Goal: Task Accomplishment & Management: Use online tool/utility

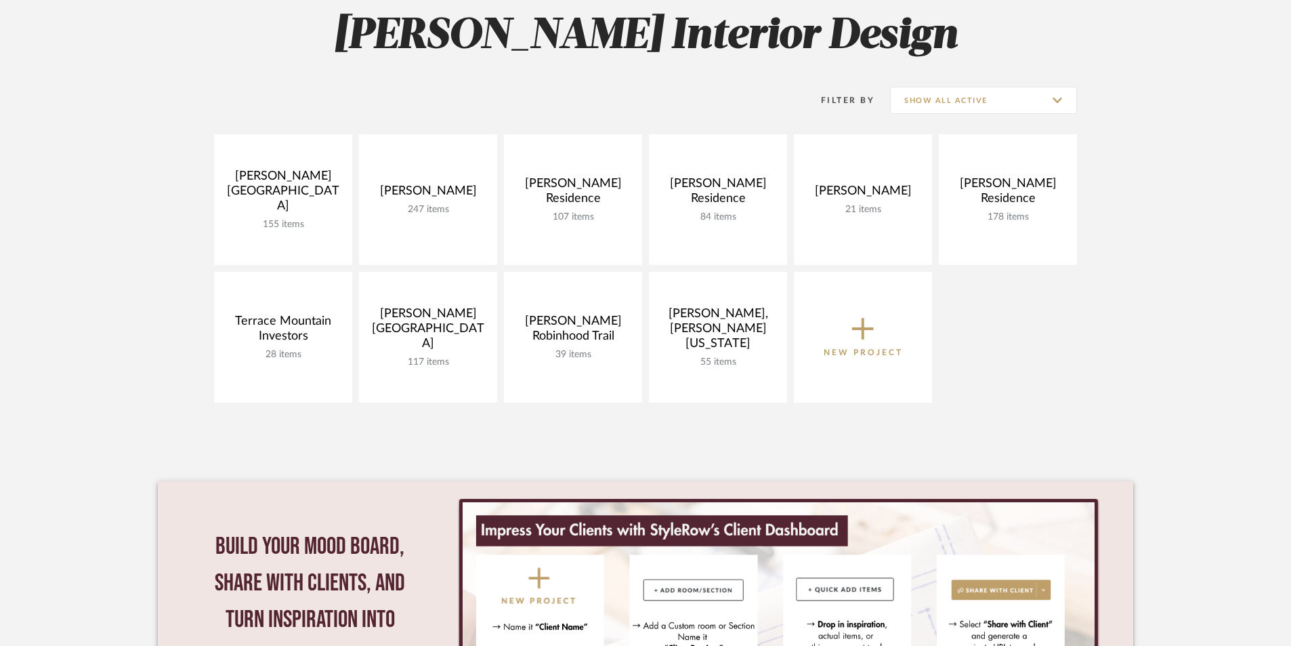
scroll to position [203, 0]
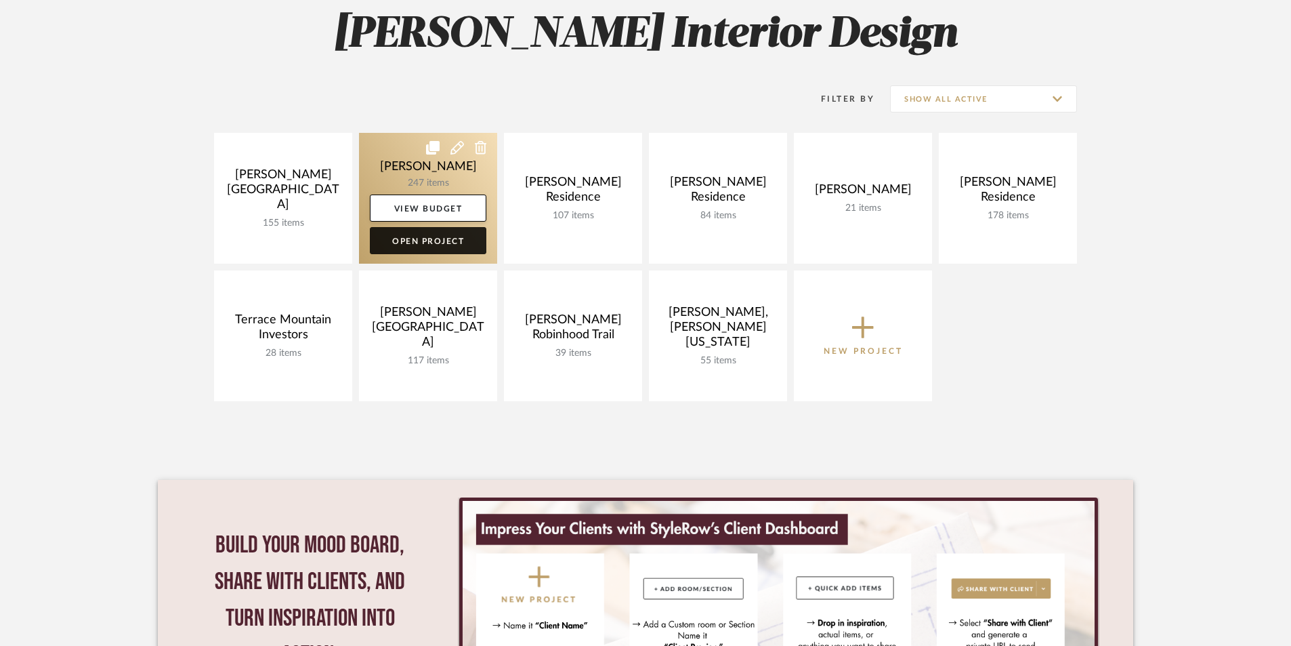
click at [457, 242] on link "Open Project" at bounding box center [428, 240] width 117 height 27
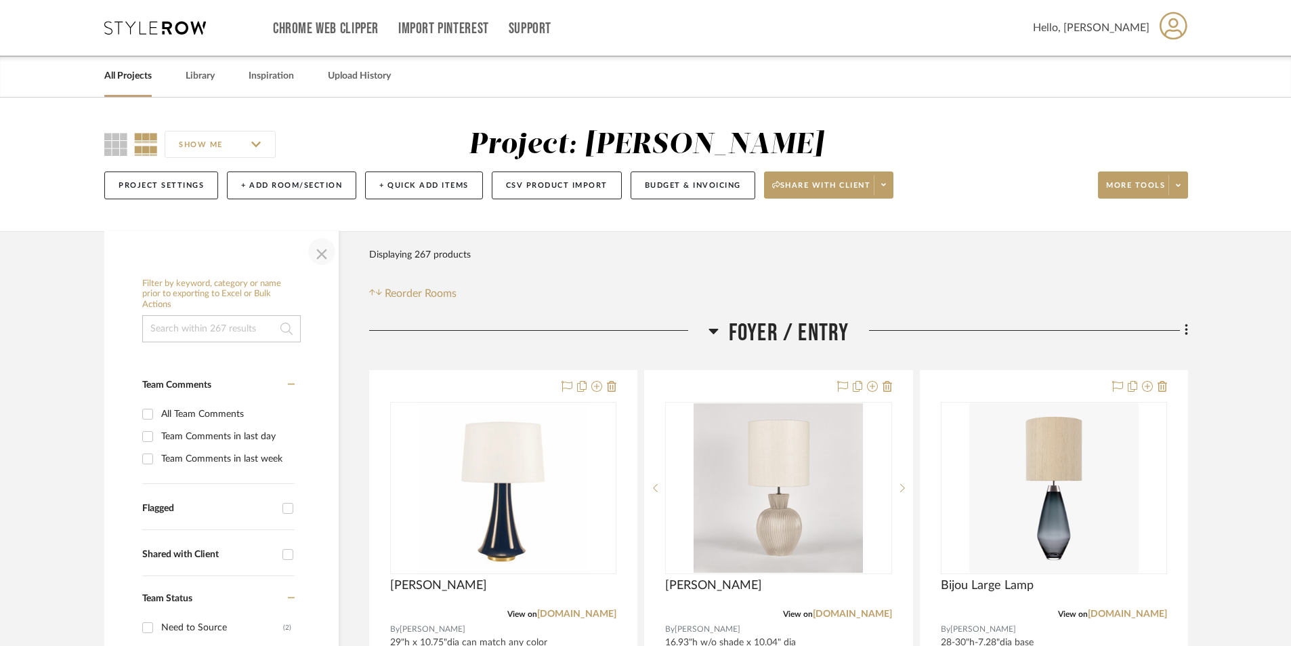
click at [320, 251] on span "button" at bounding box center [322, 251] width 33 height 33
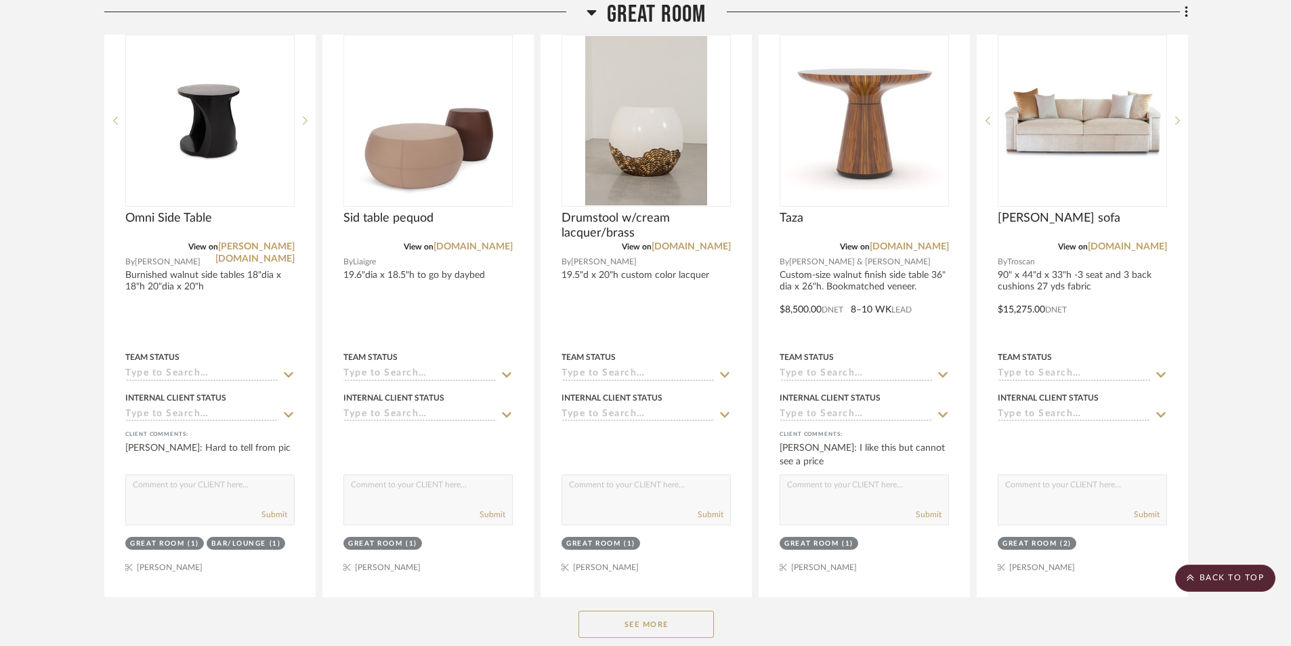
scroll to position [1016, 0]
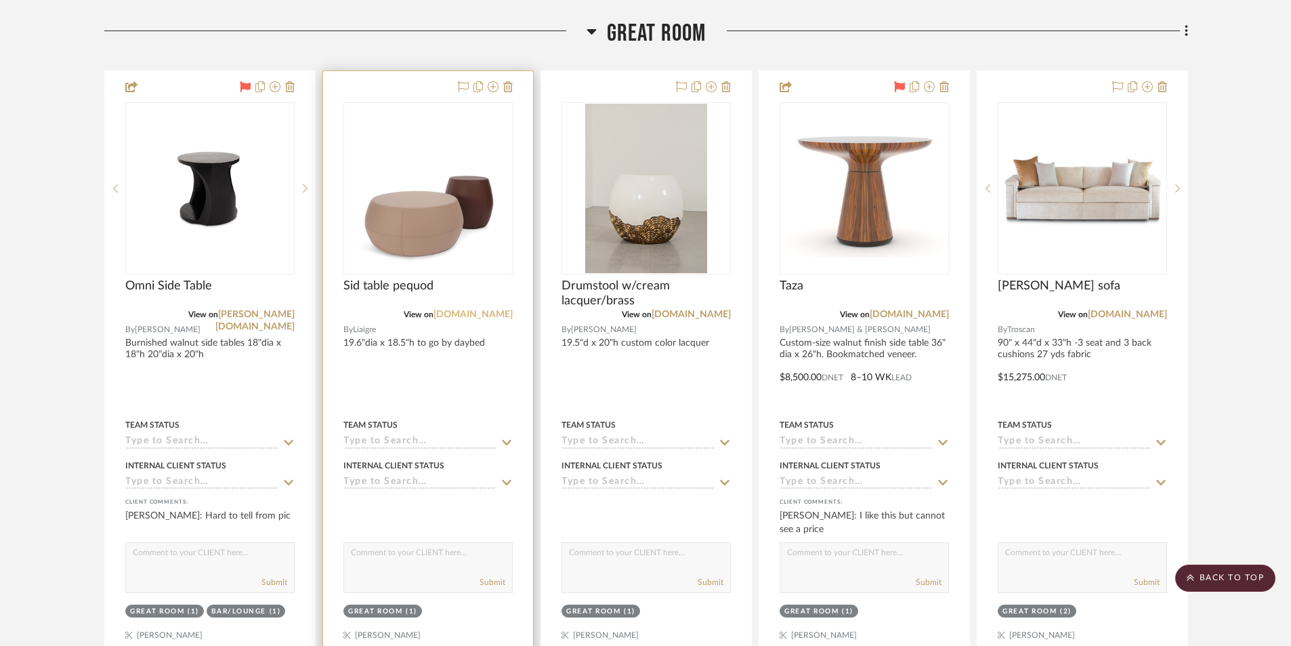
click at [472, 314] on link "[DOMAIN_NAME]" at bounding box center [473, 314] width 79 height 9
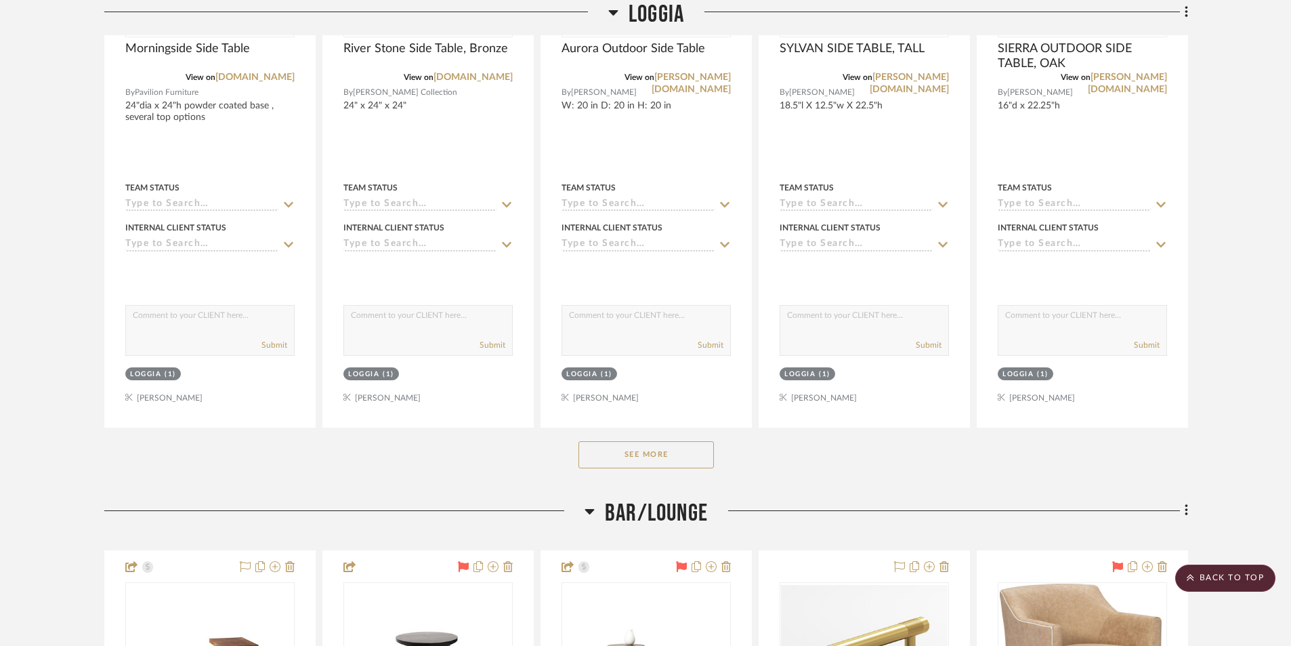
scroll to position [2033, 0]
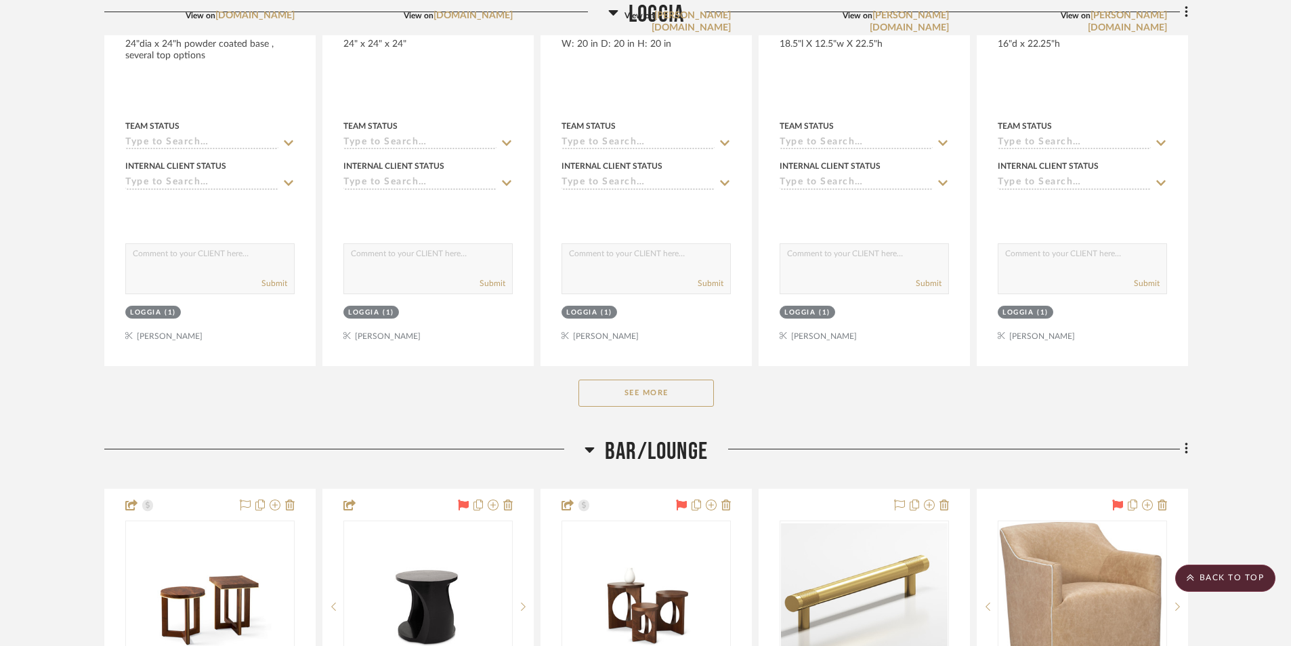
click at [622, 392] on button "See More" at bounding box center [647, 392] width 136 height 27
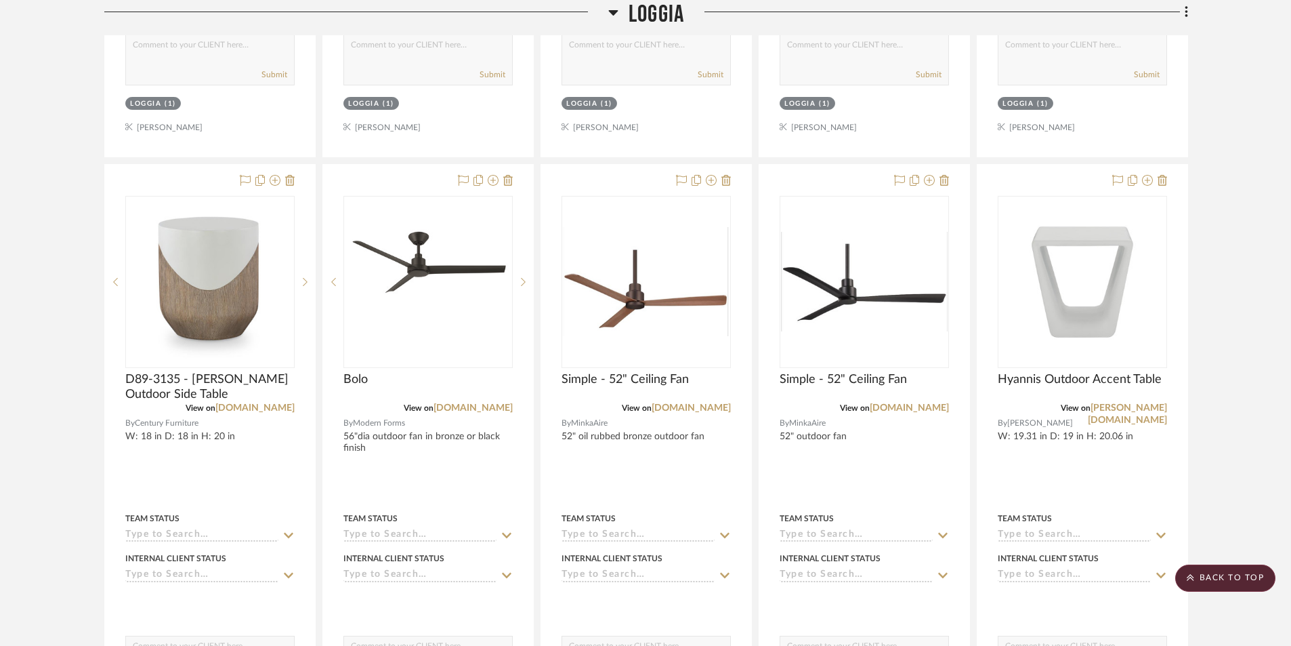
scroll to position [2168, 0]
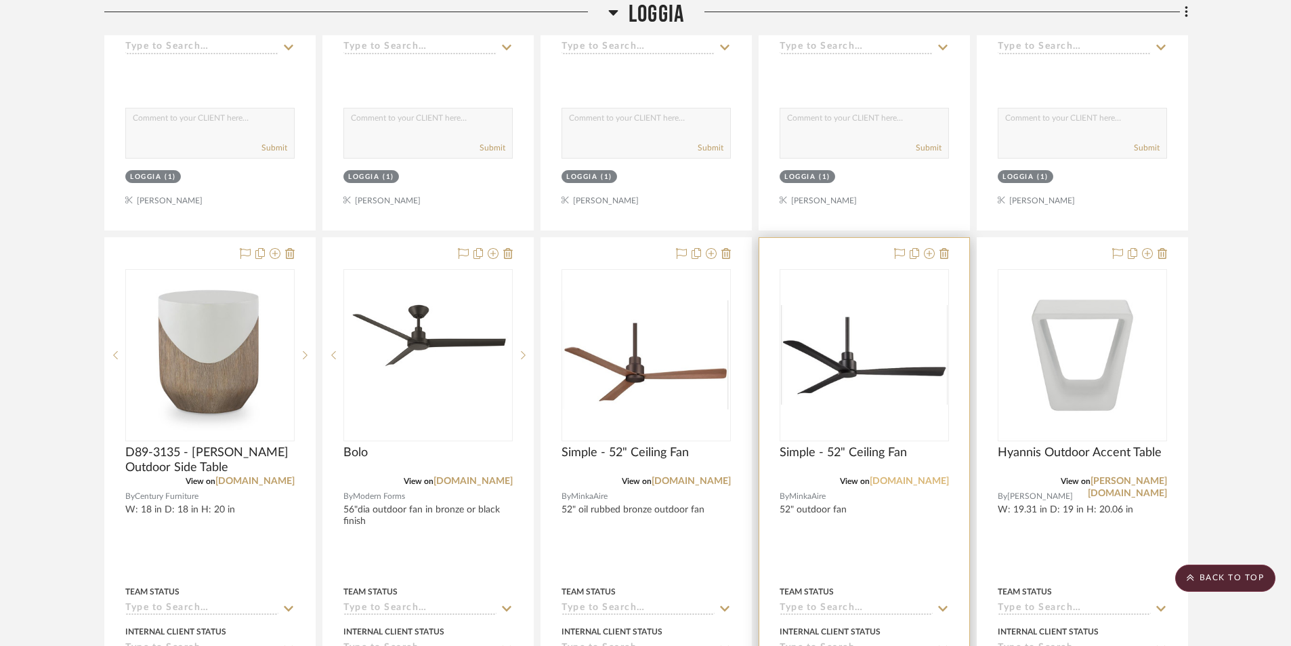
click at [914, 480] on link "[DOMAIN_NAME]" at bounding box center [909, 480] width 79 height 9
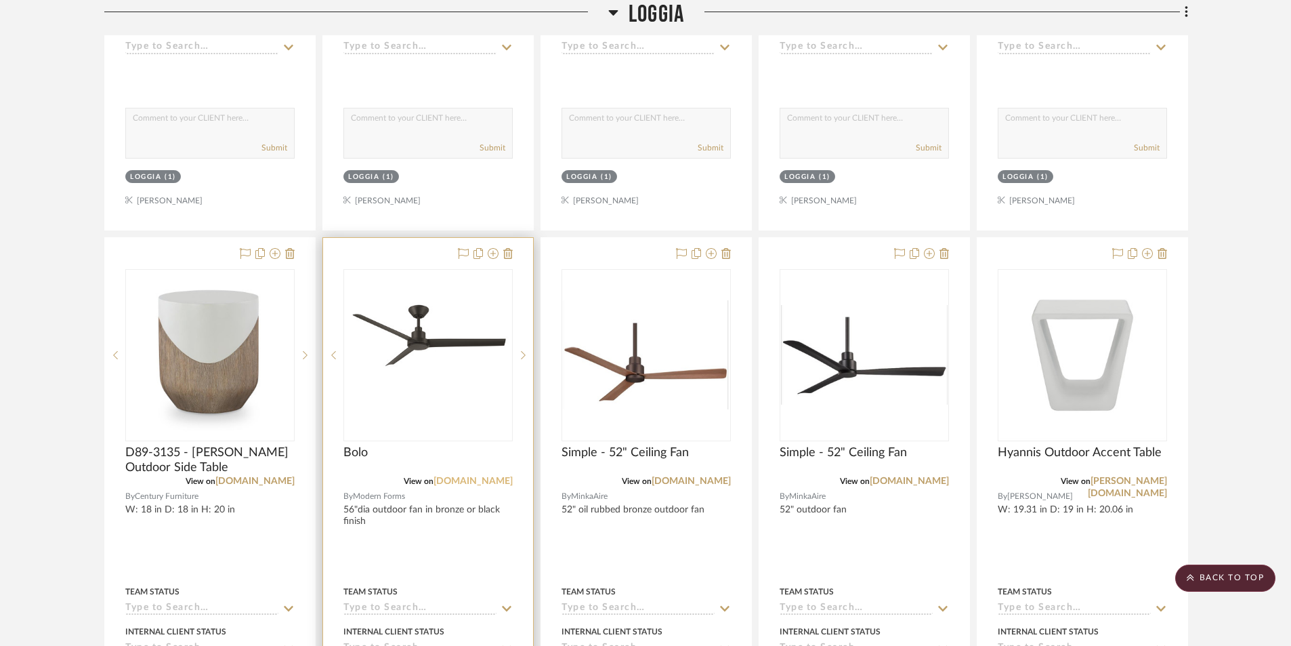
click at [474, 479] on link "[DOMAIN_NAME]" at bounding box center [473, 480] width 79 height 9
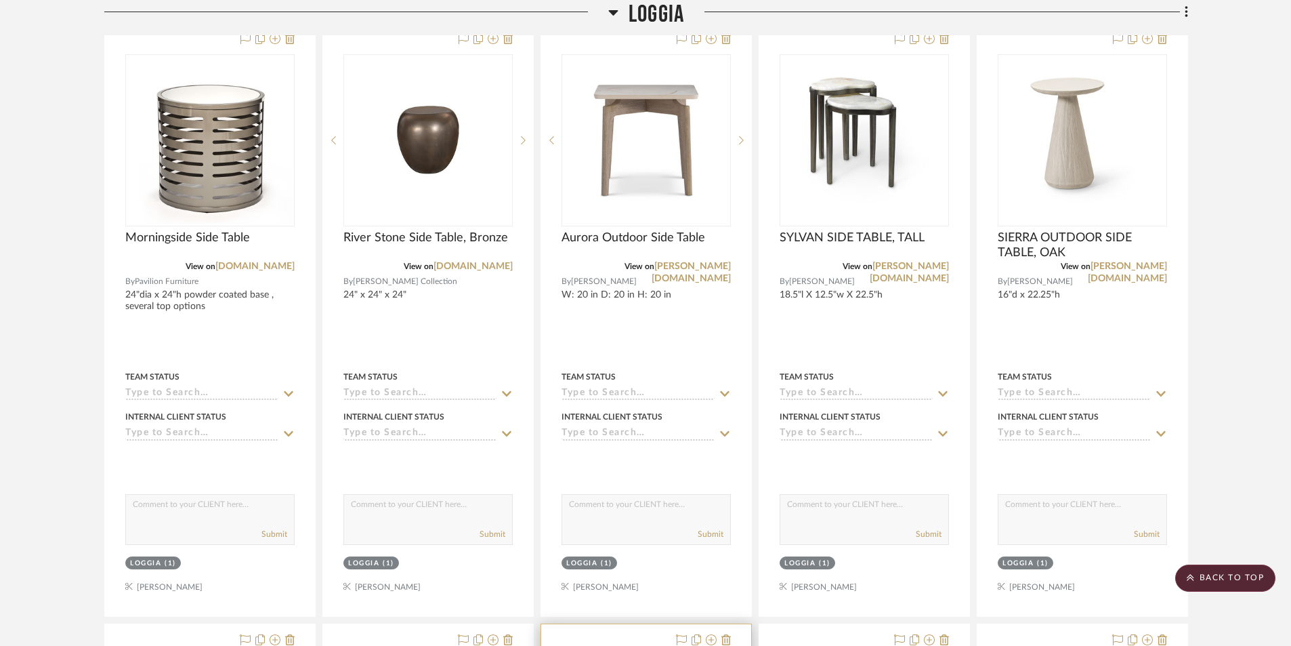
scroll to position [1762, 0]
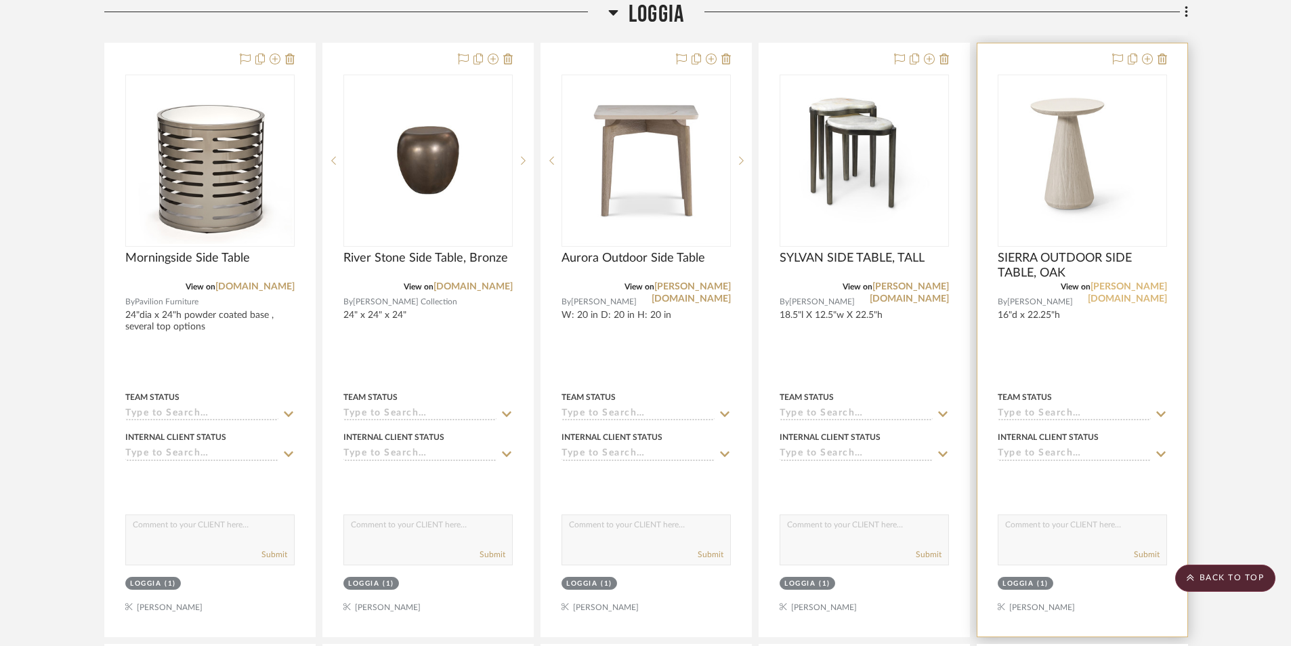
click at [1137, 289] on link "[PERSON_NAME][DOMAIN_NAME]" at bounding box center [1127, 293] width 79 height 22
click at [1121, 285] on link "[PERSON_NAME][DOMAIN_NAME]" at bounding box center [1127, 293] width 79 height 22
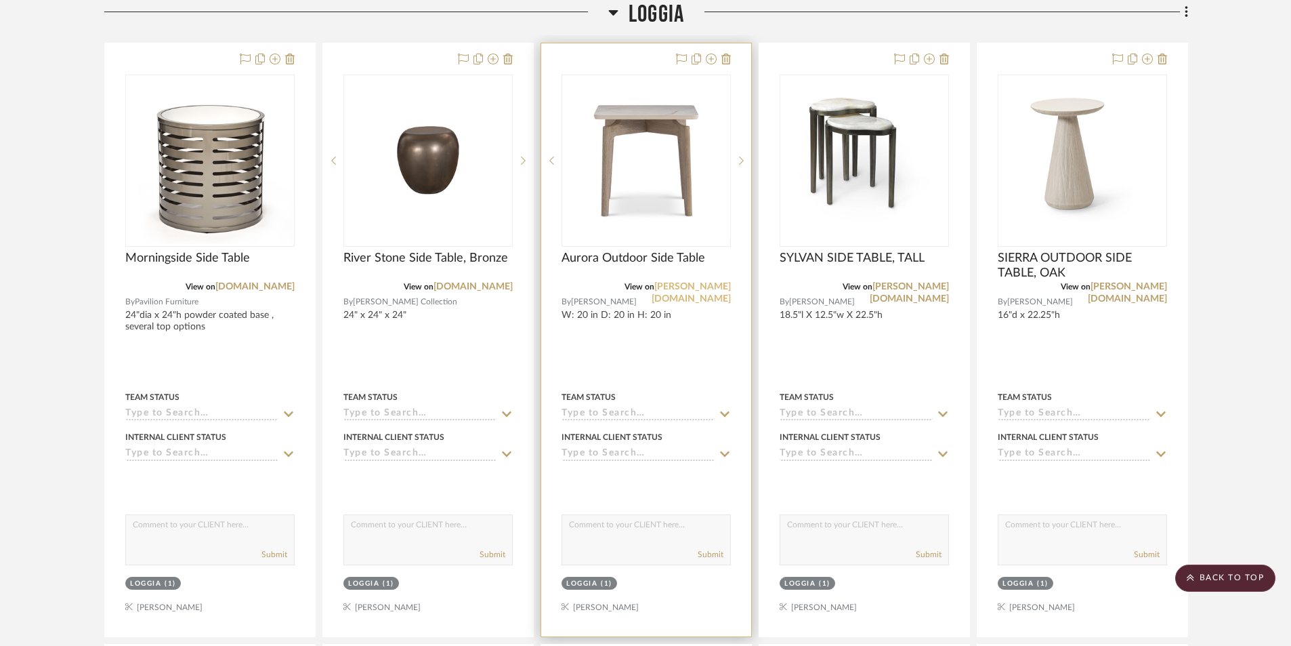
click at [689, 290] on link "[PERSON_NAME][DOMAIN_NAME]" at bounding box center [691, 293] width 79 height 22
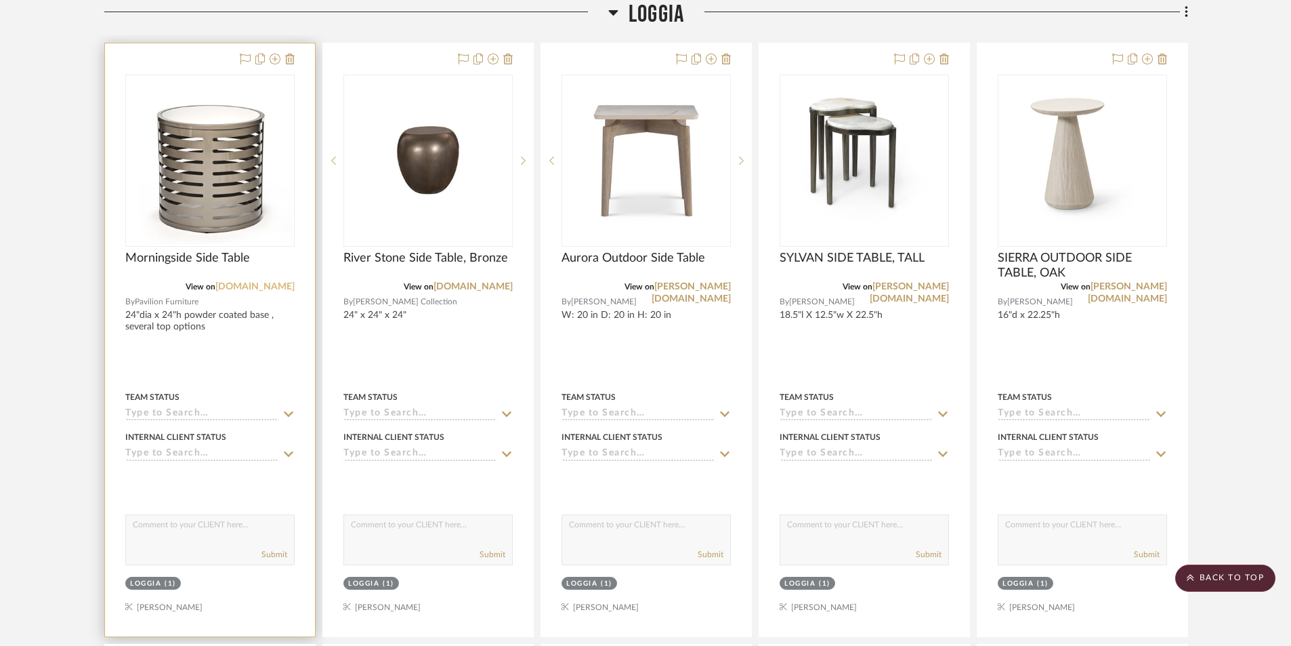
click at [263, 283] on link "[DOMAIN_NAME]" at bounding box center [254, 286] width 79 height 9
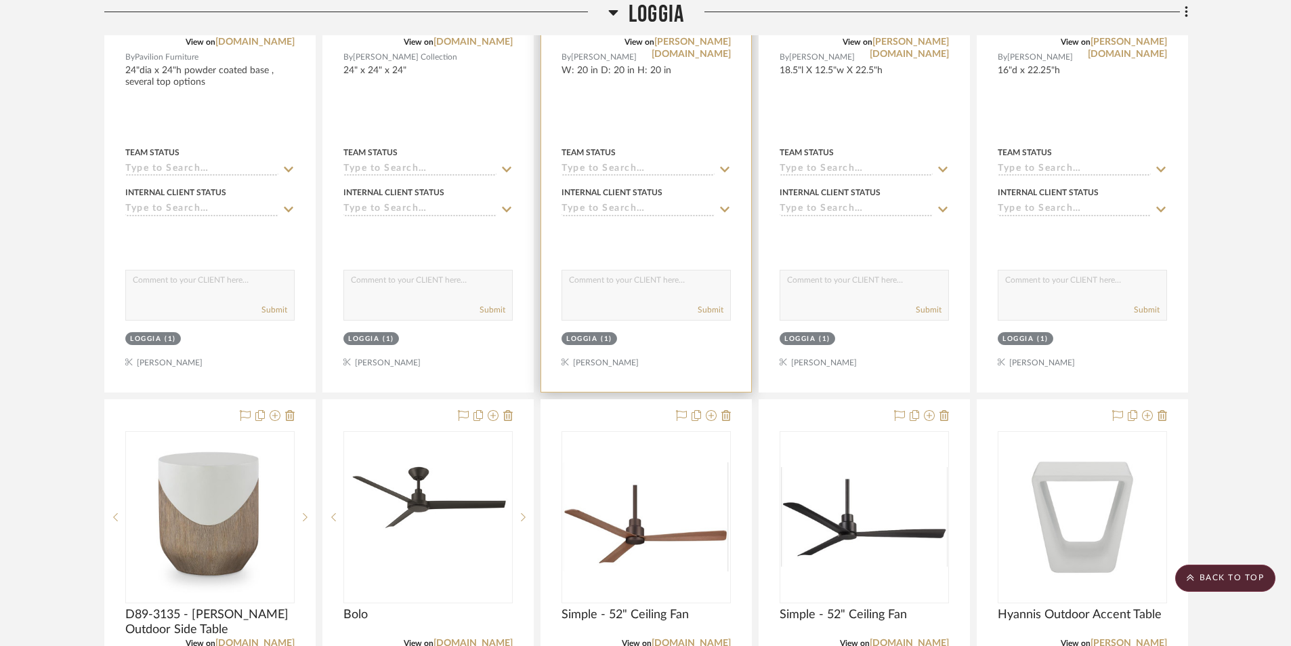
scroll to position [2100, 0]
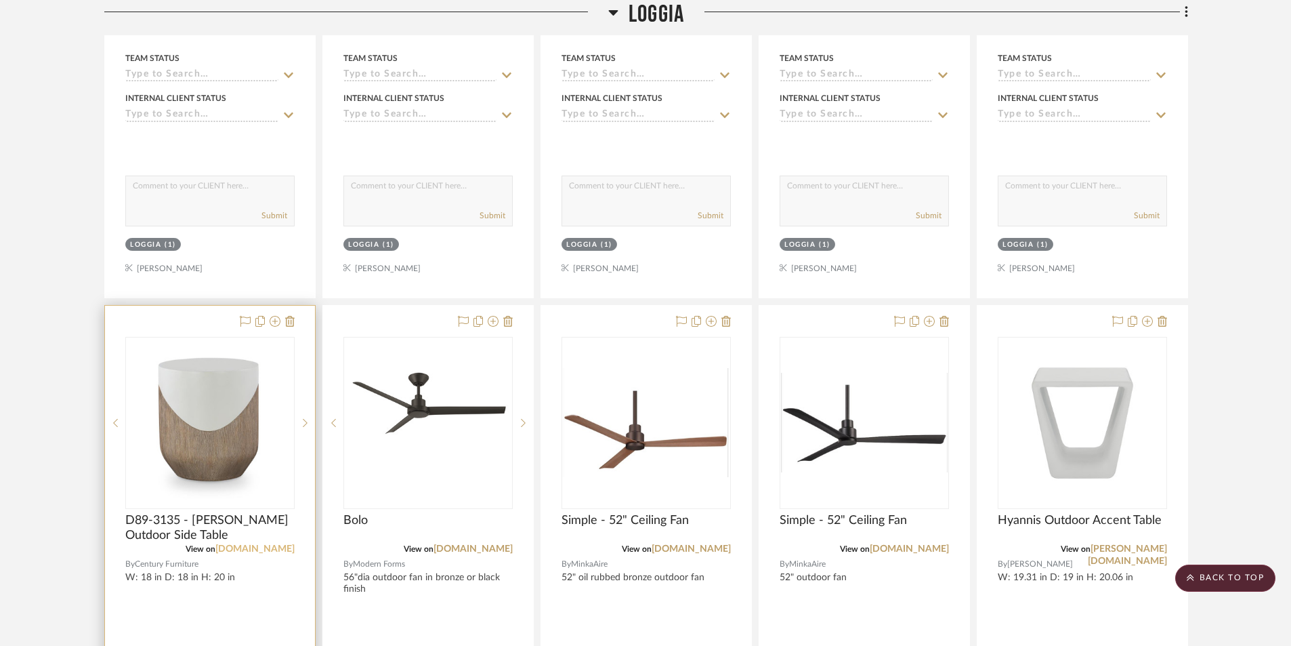
click at [222, 548] on link "[DOMAIN_NAME]" at bounding box center [254, 548] width 79 height 9
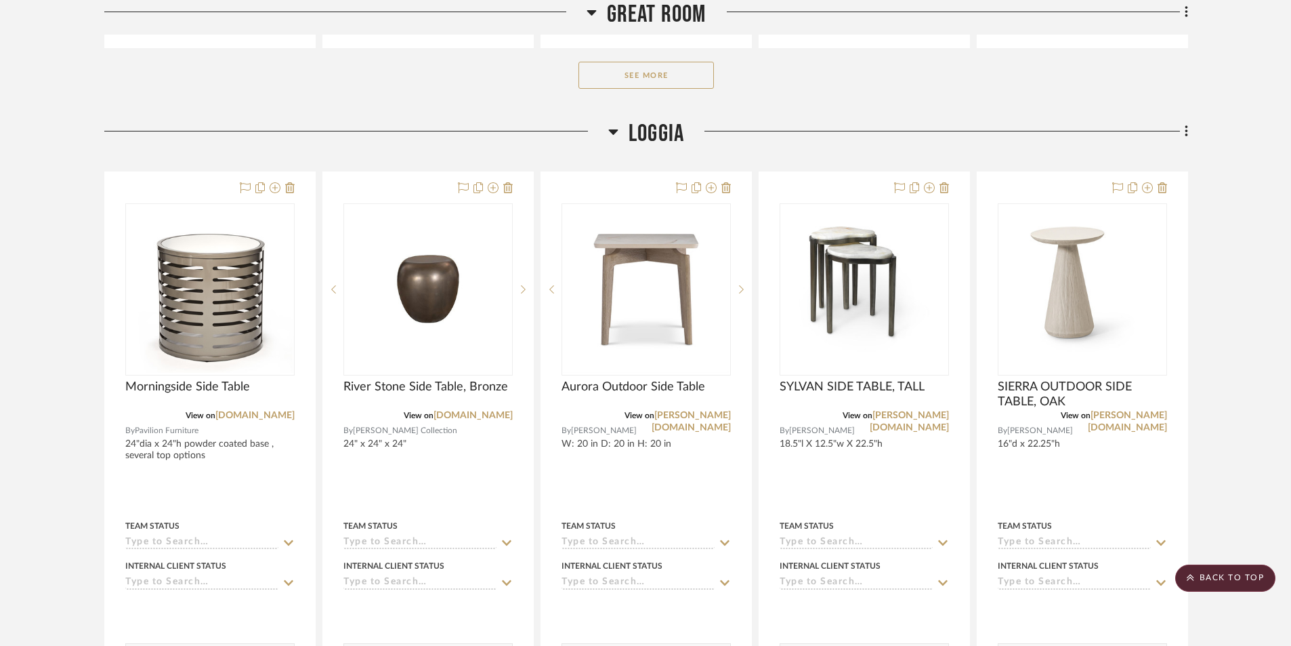
scroll to position [1626, 0]
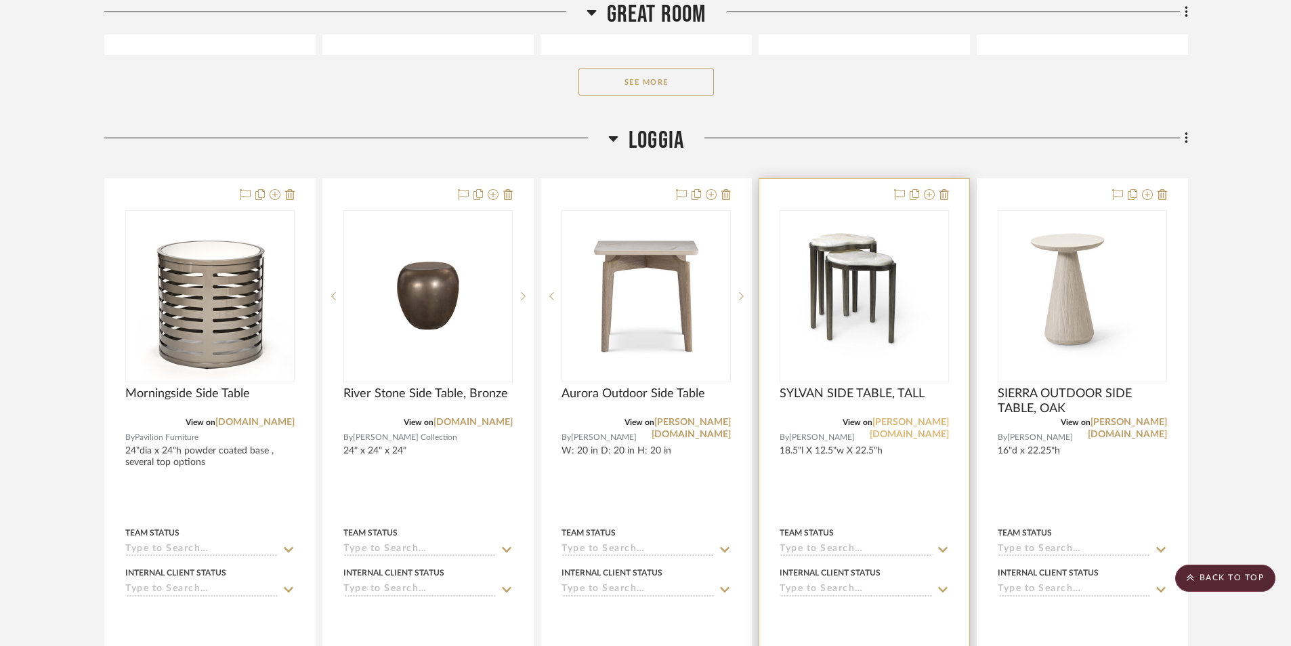
click at [924, 423] on link "[PERSON_NAME][DOMAIN_NAME]" at bounding box center [909, 428] width 79 height 22
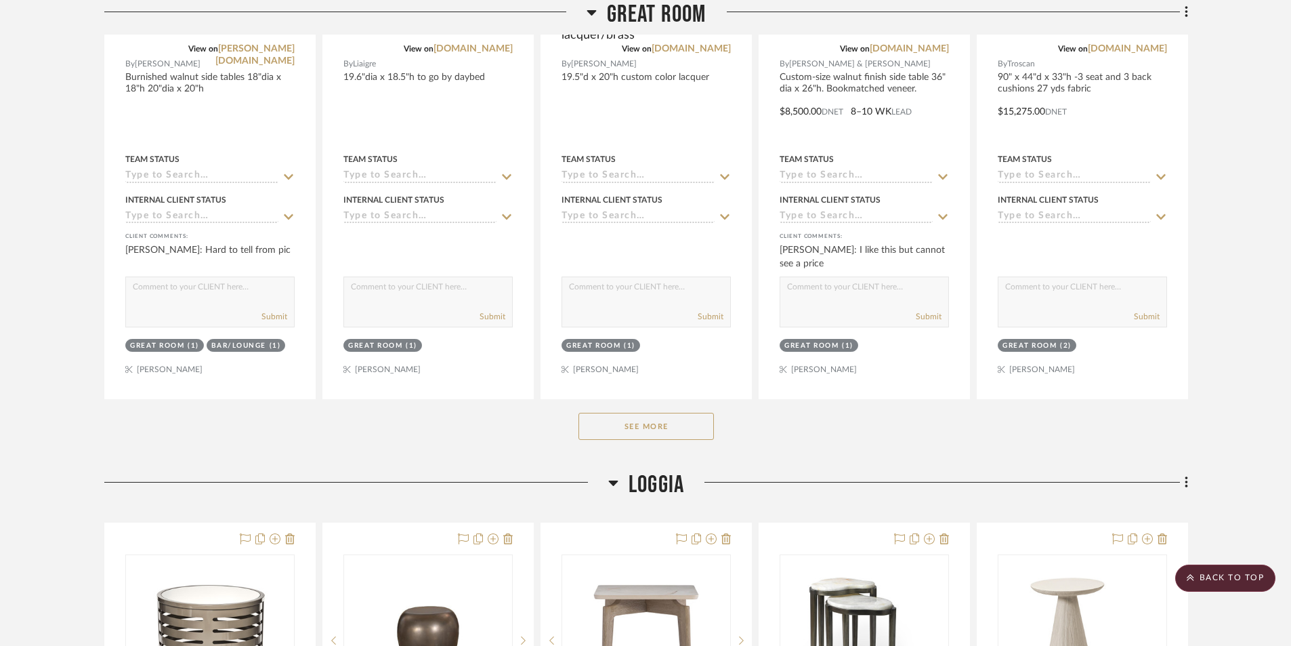
scroll to position [1287, 0]
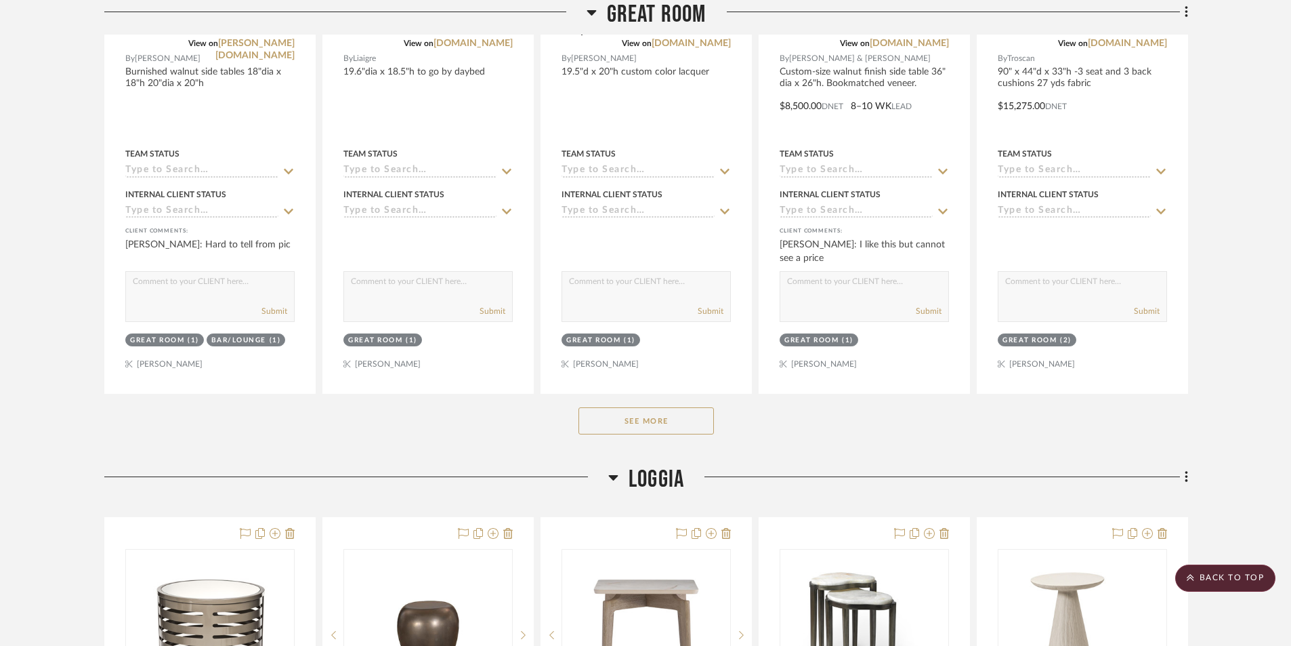
click at [668, 425] on button "See More" at bounding box center [647, 420] width 136 height 27
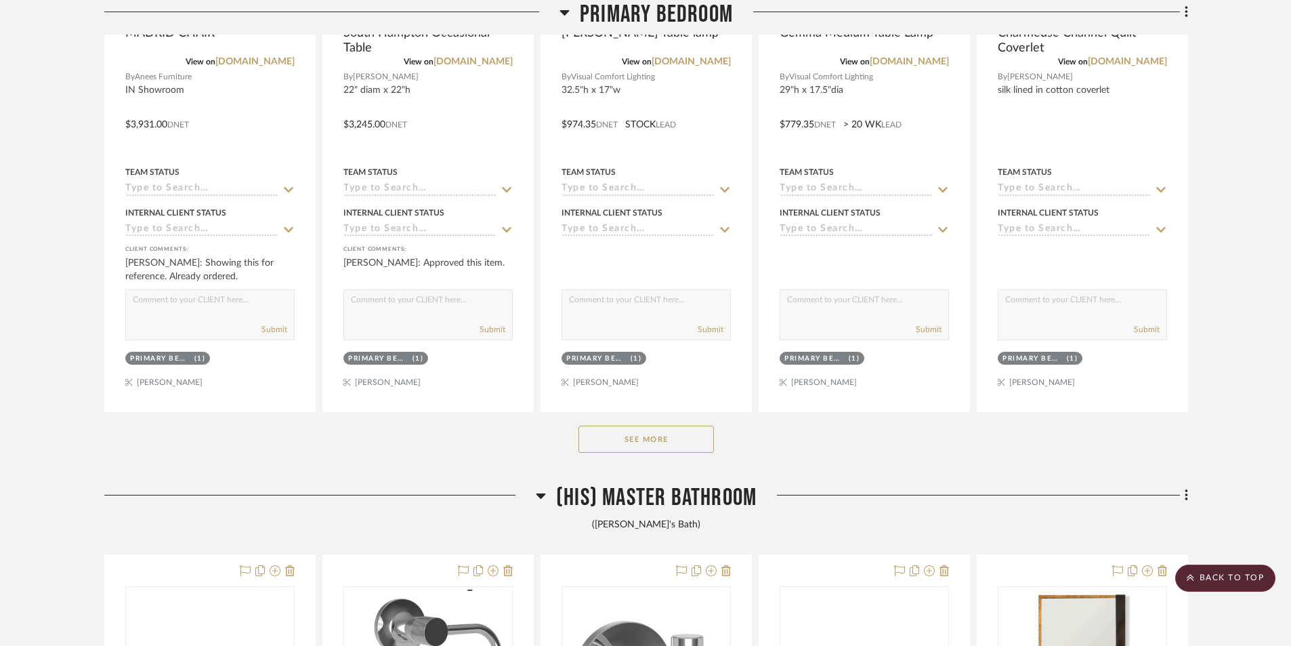
scroll to position [14907, 0]
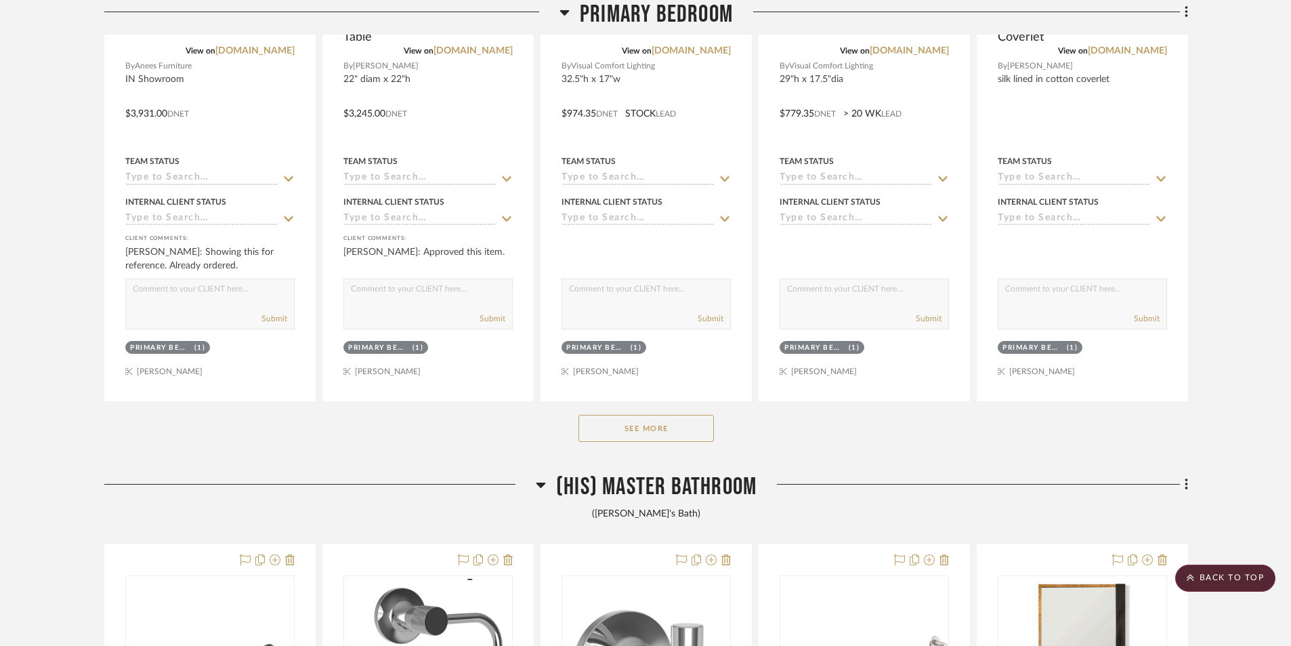
click at [697, 429] on button "See More" at bounding box center [647, 428] width 136 height 27
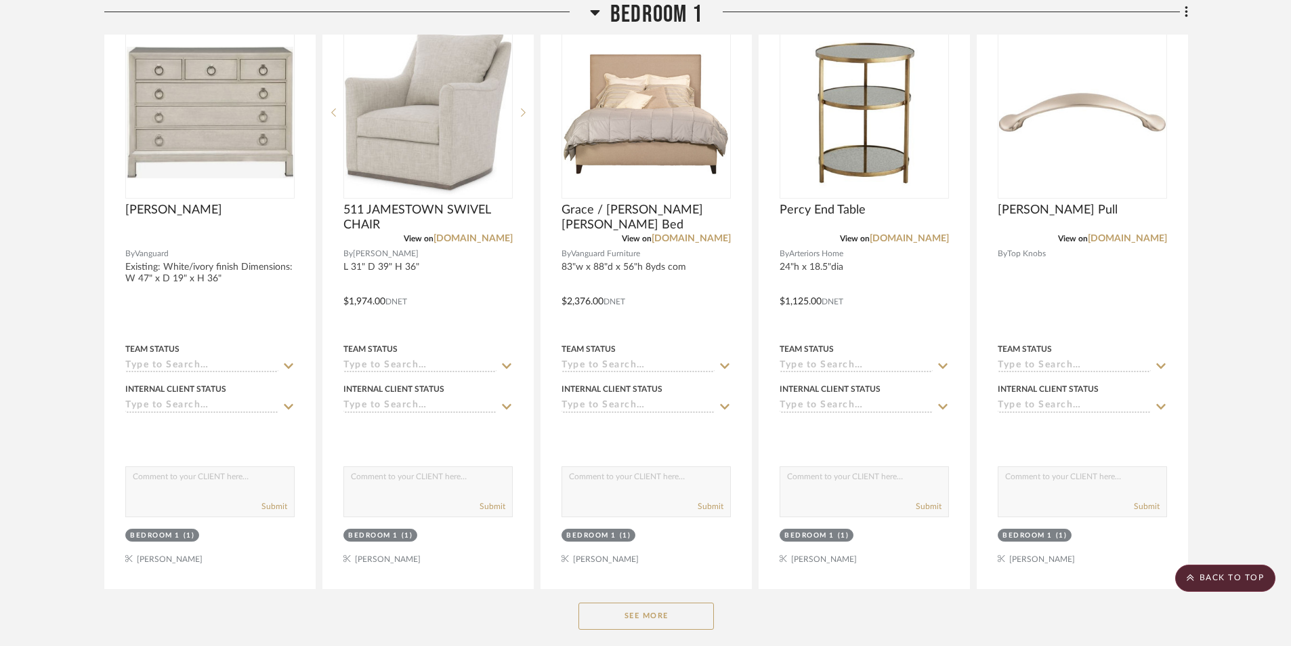
scroll to position [20192, 0]
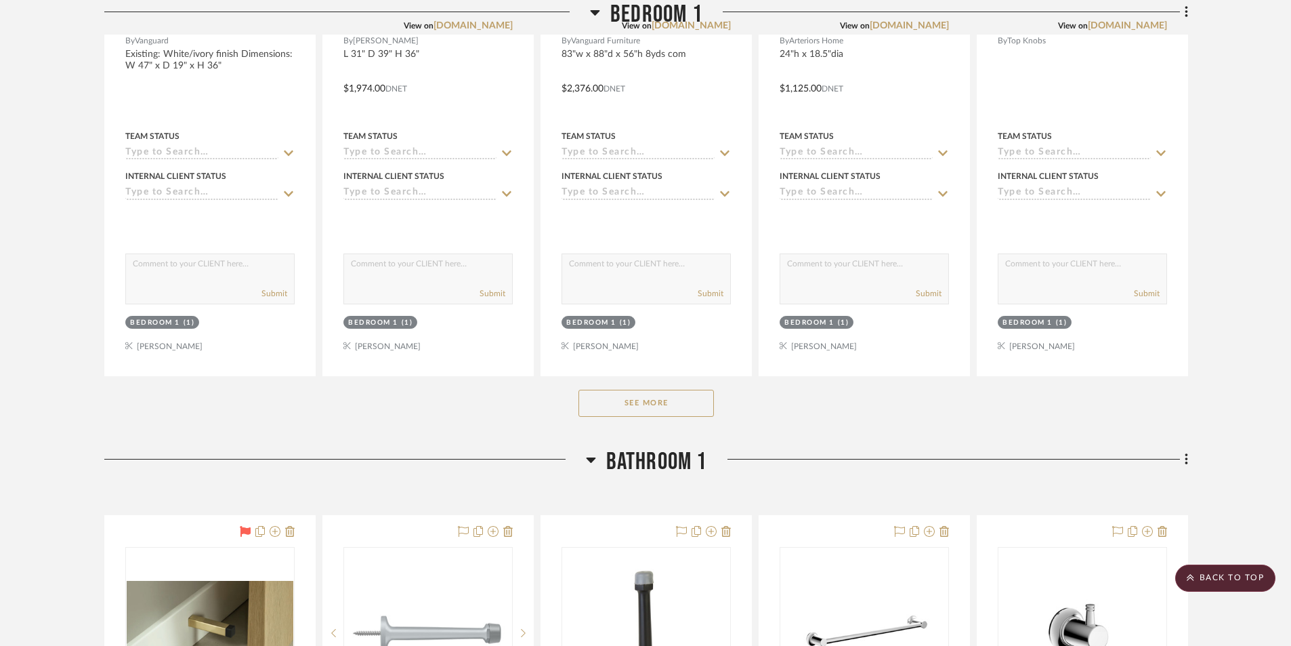
click at [682, 404] on button "See More" at bounding box center [647, 403] width 136 height 27
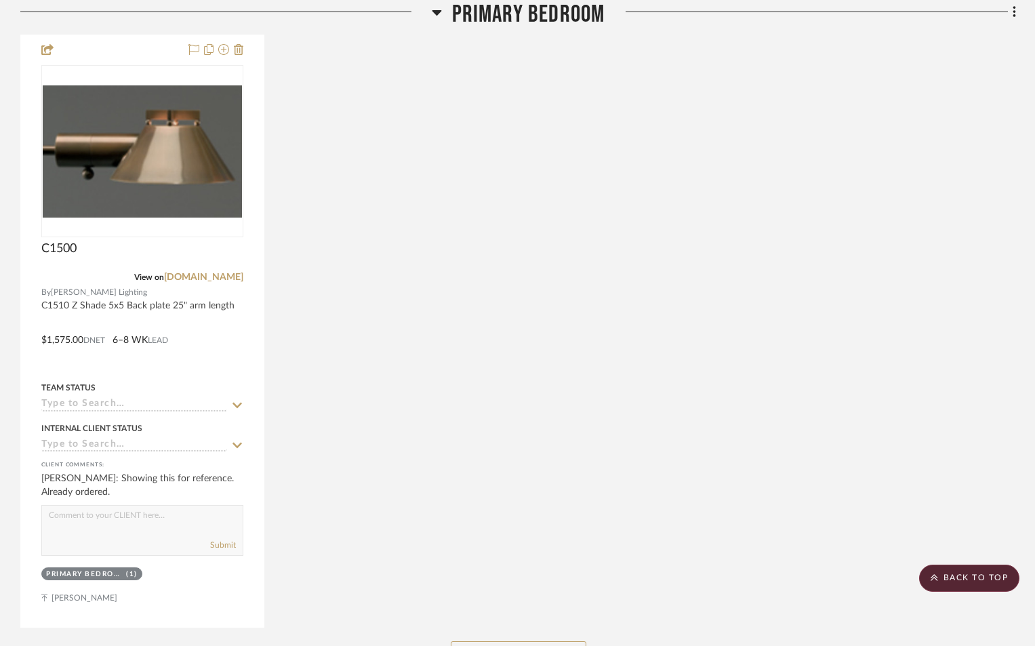
scroll to position [18678, 0]
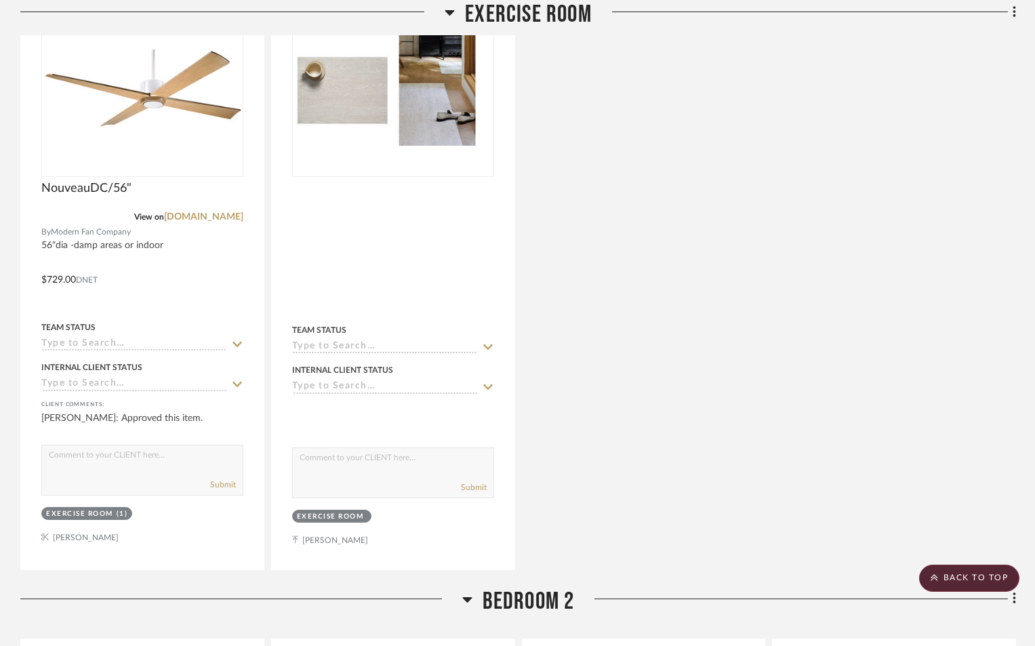
scroll to position [13484, 0]
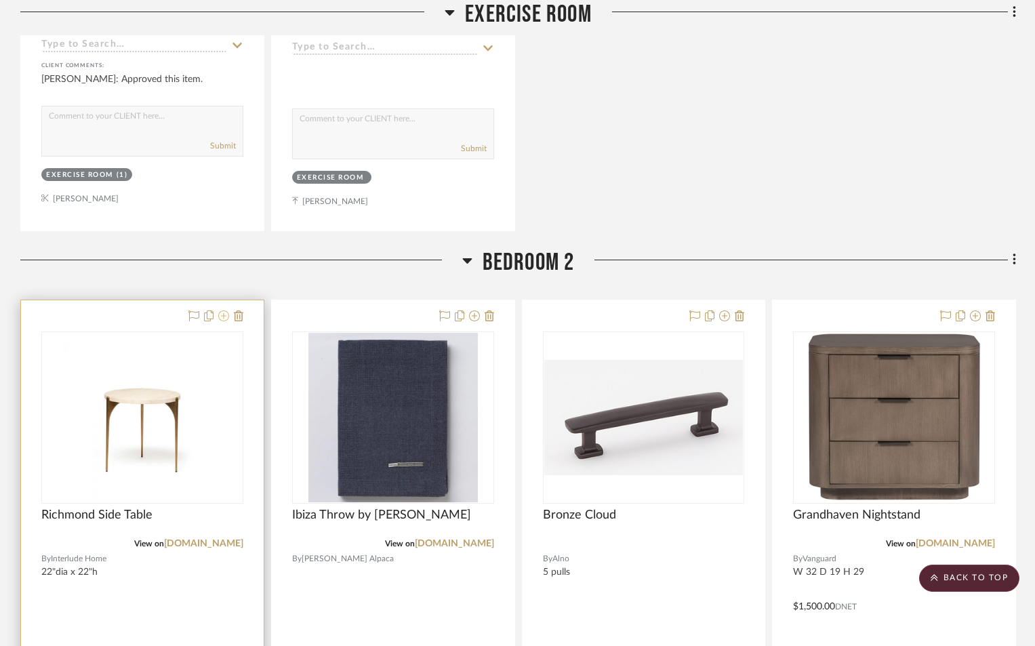
click at [221, 318] on icon at bounding box center [223, 315] width 11 height 11
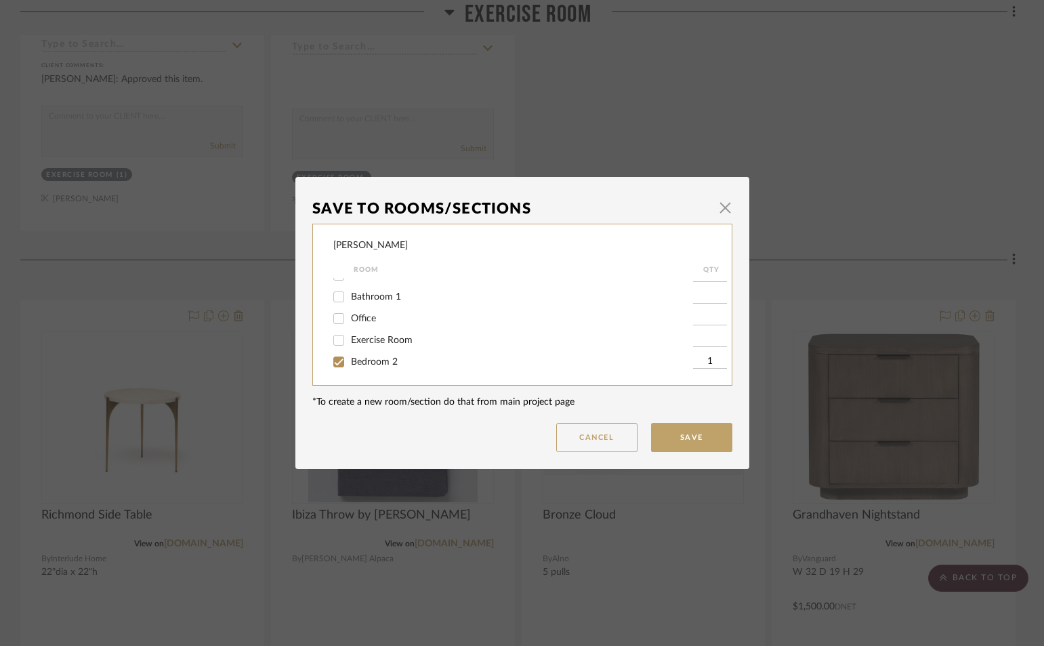
scroll to position [271, 0]
click at [331, 343] on input "Bedroom 1" at bounding box center [339, 343] width 22 height 22
checkbox input "true"
type input "1"
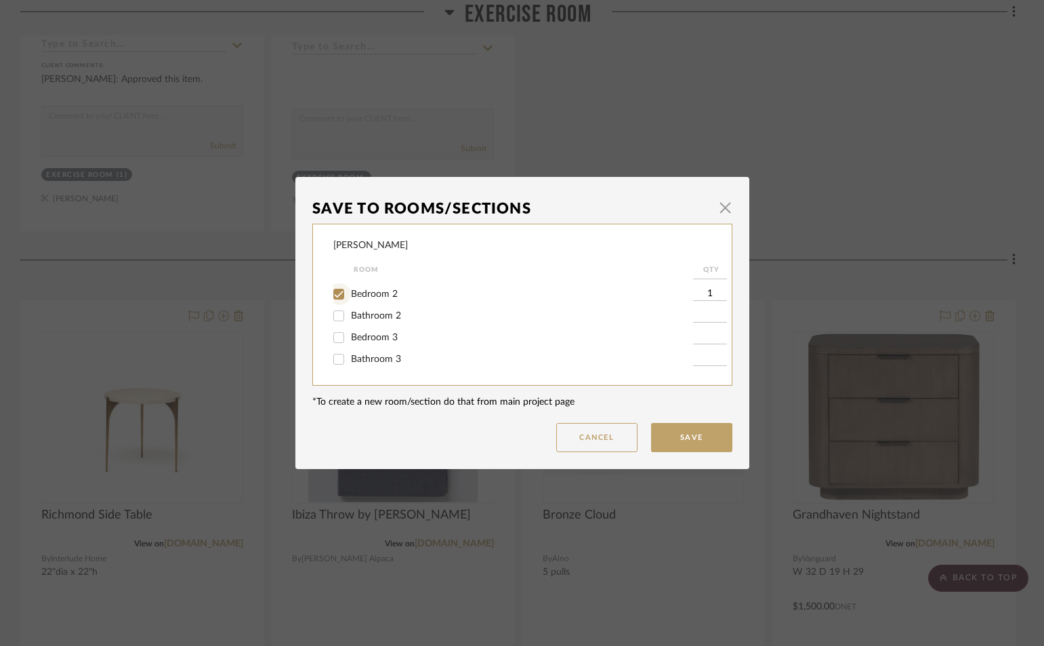
click at [331, 293] on input "Bedroom 2" at bounding box center [339, 294] width 22 height 22
checkbox input "false"
click at [674, 440] on button "Save" at bounding box center [691, 437] width 81 height 29
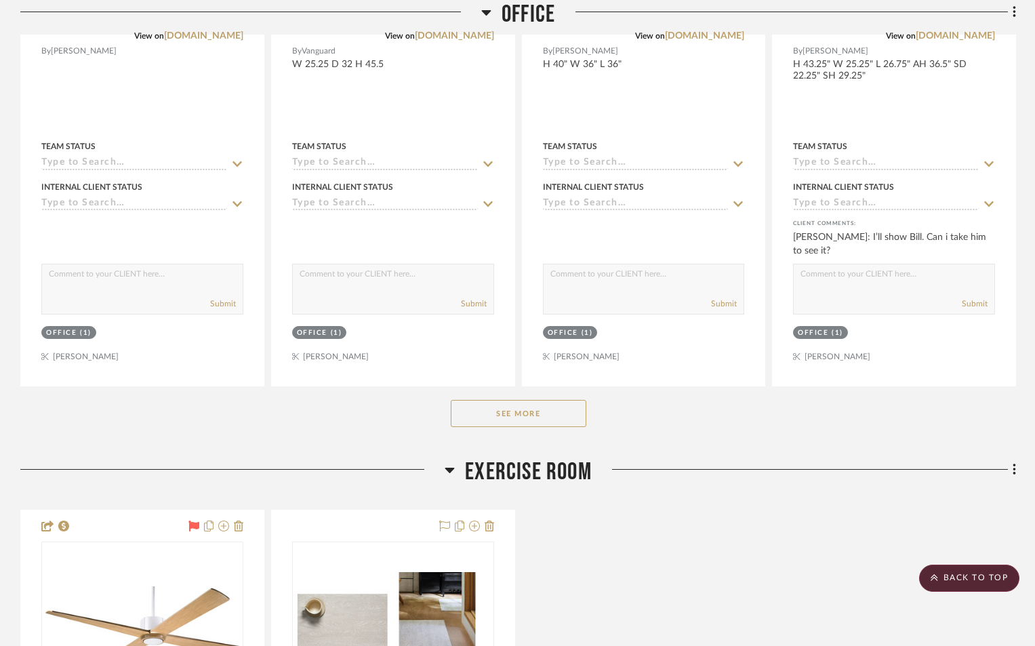
scroll to position [12722, 0]
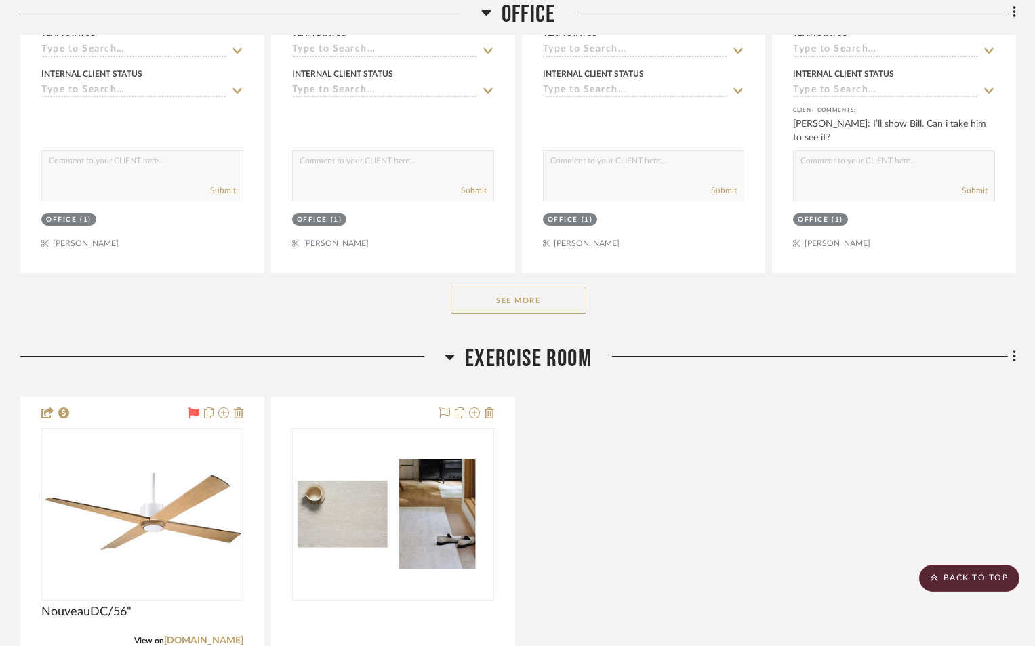
click at [556, 308] on button "See More" at bounding box center [519, 300] width 136 height 27
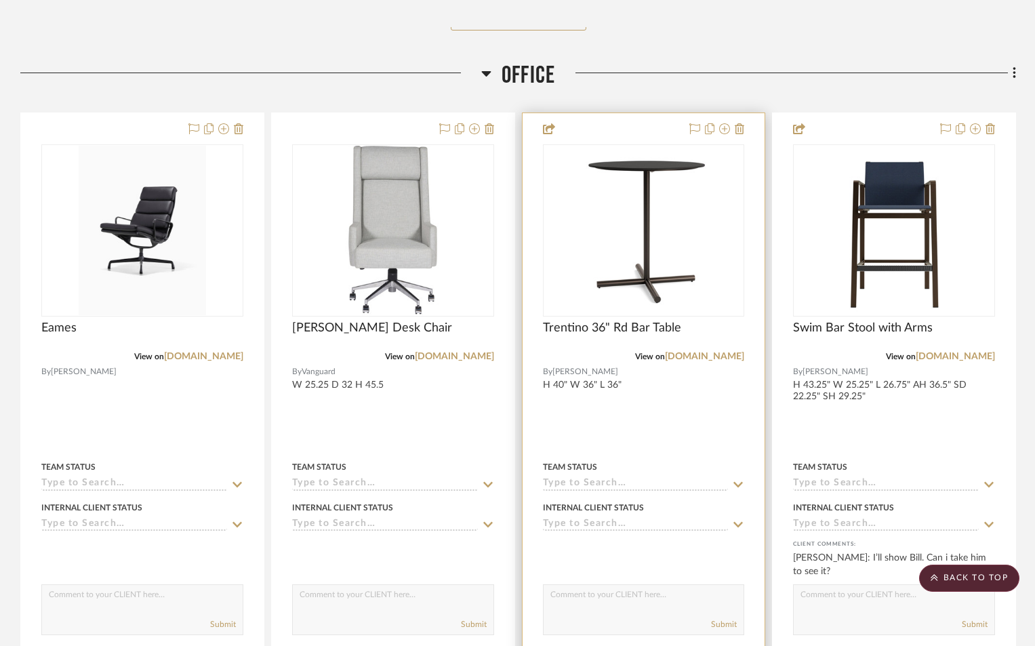
scroll to position [12264, 0]
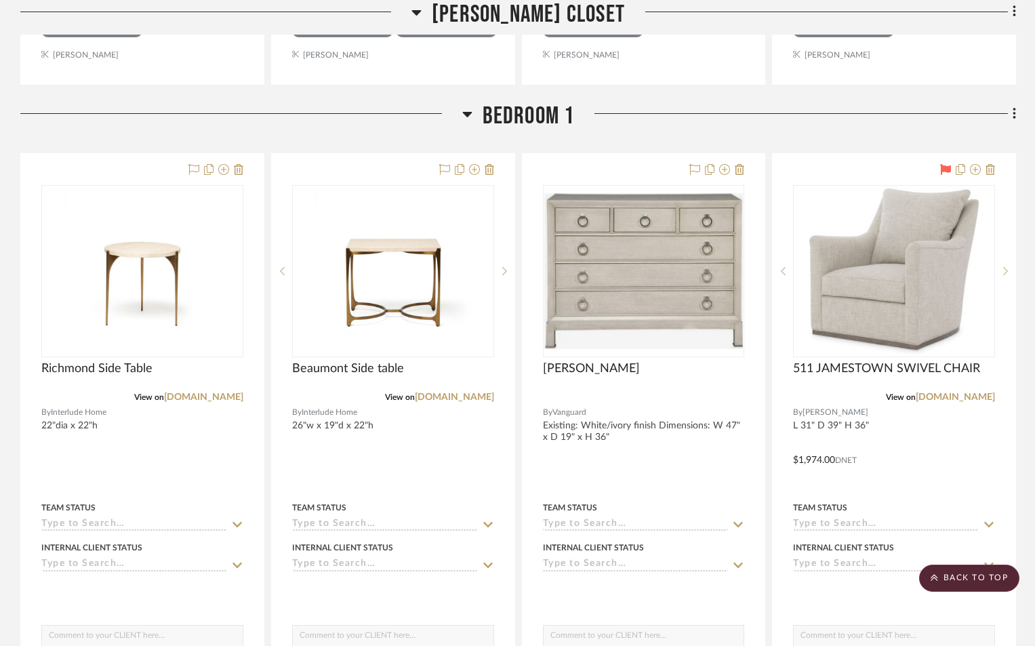
scroll to position [10841, 0]
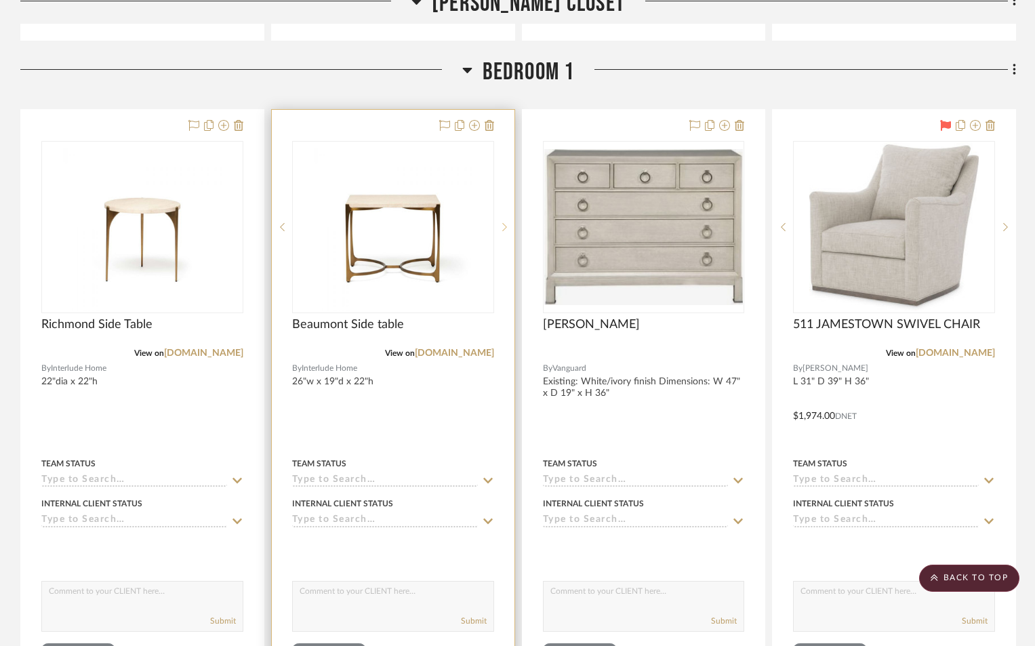
click at [507, 227] on sr-next-btn at bounding box center [504, 226] width 20 height 9
click at [506, 227] on icon at bounding box center [504, 227] width 5 height 8
click at [436, 352] on link "[DOMAIN_NAME]" at bounding box center [454, 352] width 79 height 9
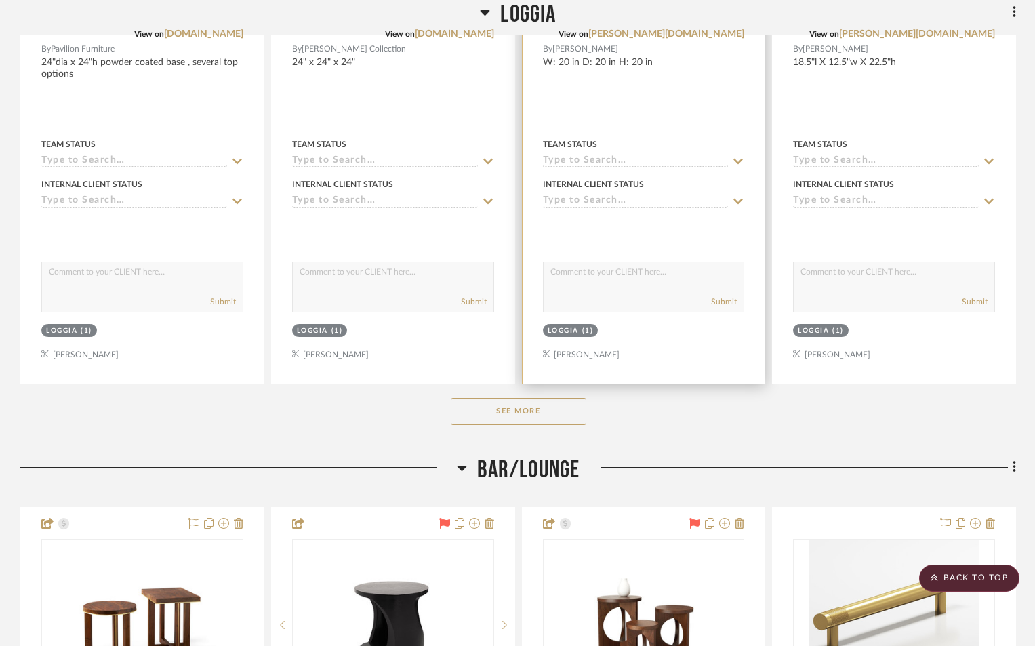
scroll to position [2016, 0]
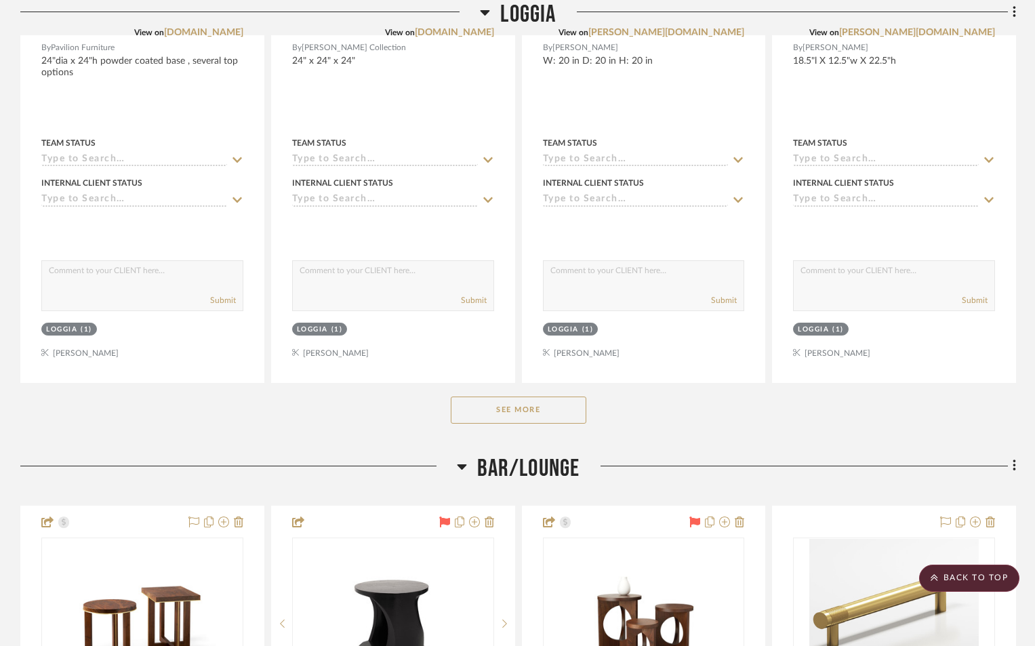
click at [557, 415] on button "See More" at bounding box center [519, 409] width 136 height 27
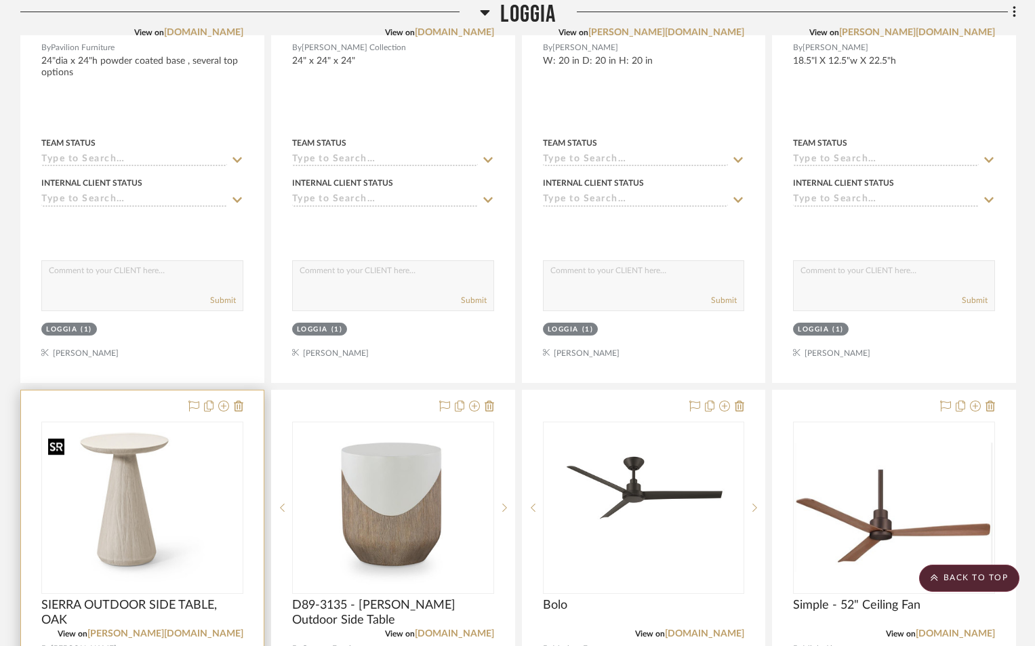
click at [194, 524] on img "0" at bounding box center [143, 507] width 200 height 150
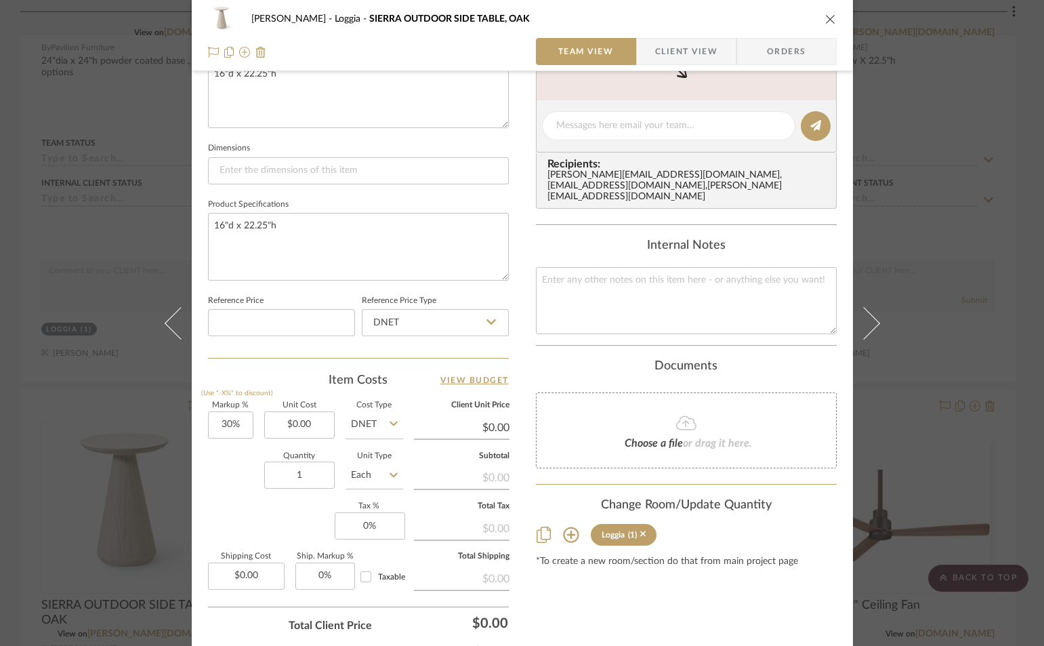
scroll to position [542, 0]
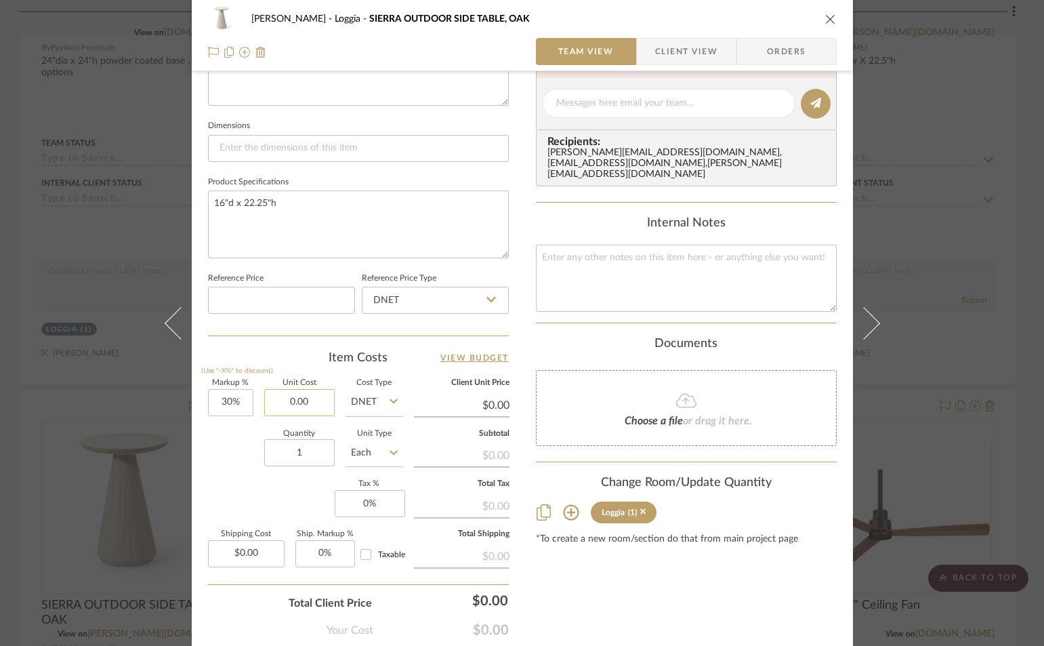
click at [314, 405] on input "0.00" at bounding box center [299, 402] width 70 height 27
type input "$722.00"
click at [610, 581] on div "Content here copies to Client View - confirm visibility there. Show in Client D…" at bounding box center [686, 107] width 301 height 1115
type input "$938.60"
click at [825, 16] on icon "close" at bounding box center [830, 19] width 11 height 11
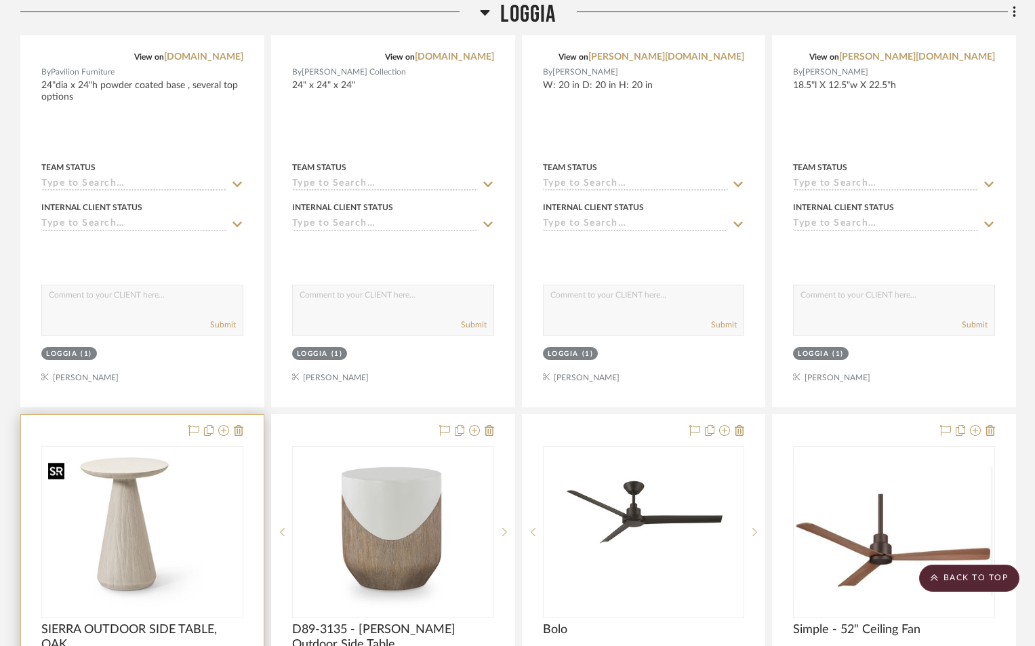
scroll to position [2084, 0]
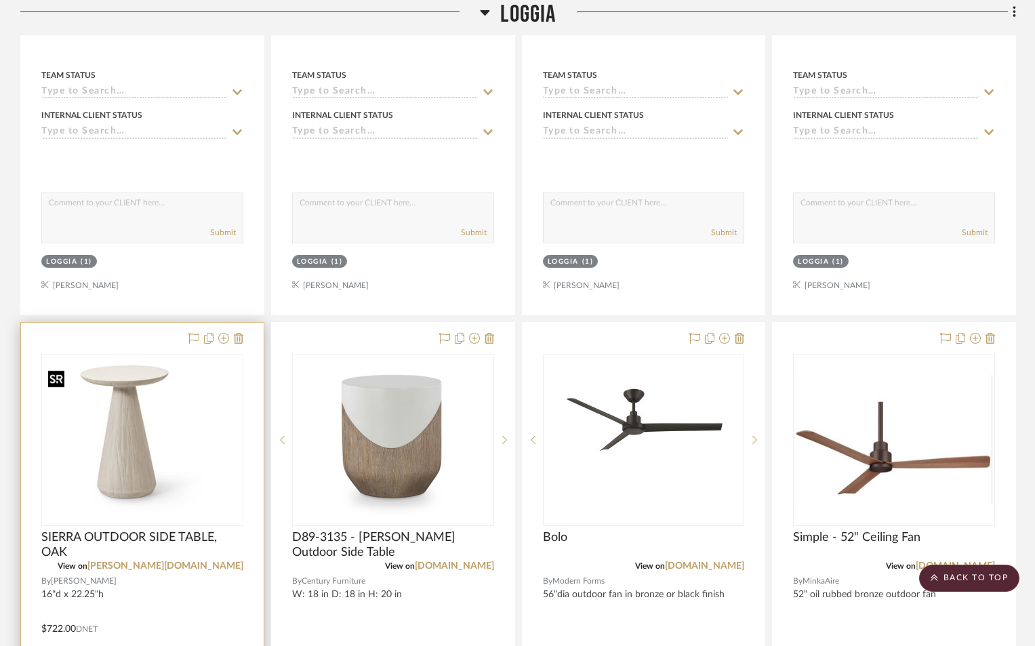
click at [204, 502] on img "0" at bounding box center [142, 440] width 199 height 150
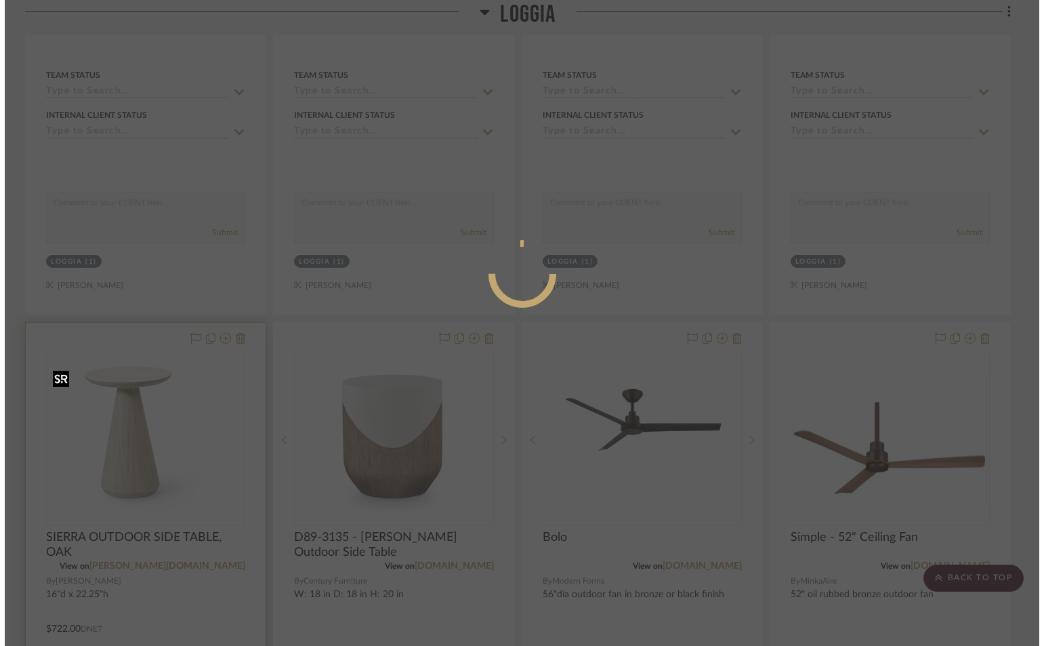
scroll to position [0, 0]
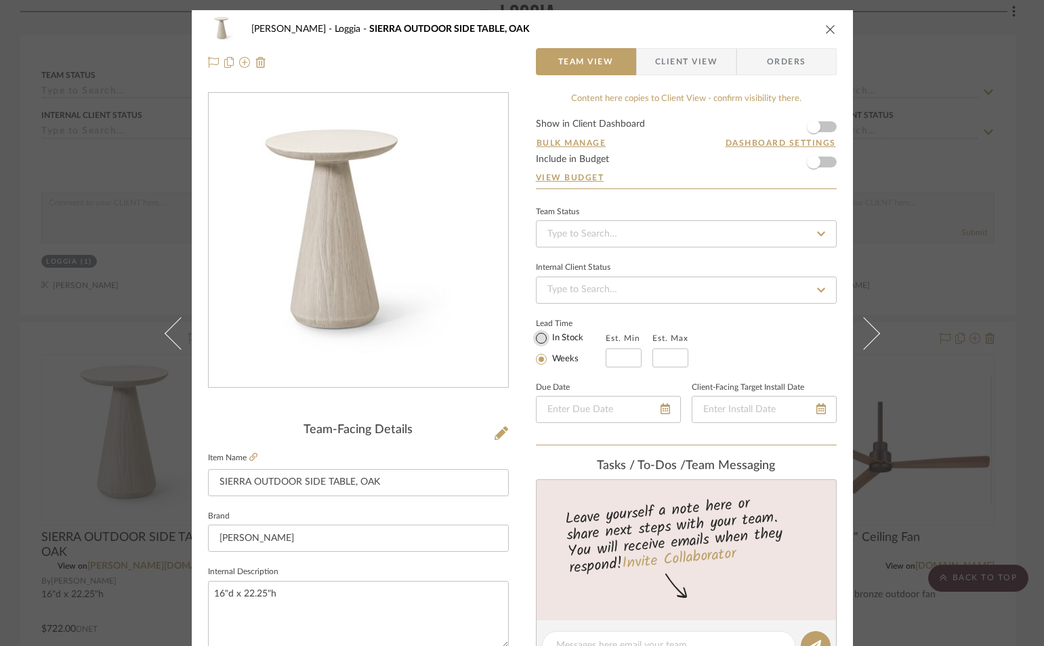
click at [535, 337] on input "In Stock" at bounding box center [541, 338] width 16 height 16
radio input "true"
click at [825, 28] on icon "close" at bounding box center [830, 29] width 11 height 11
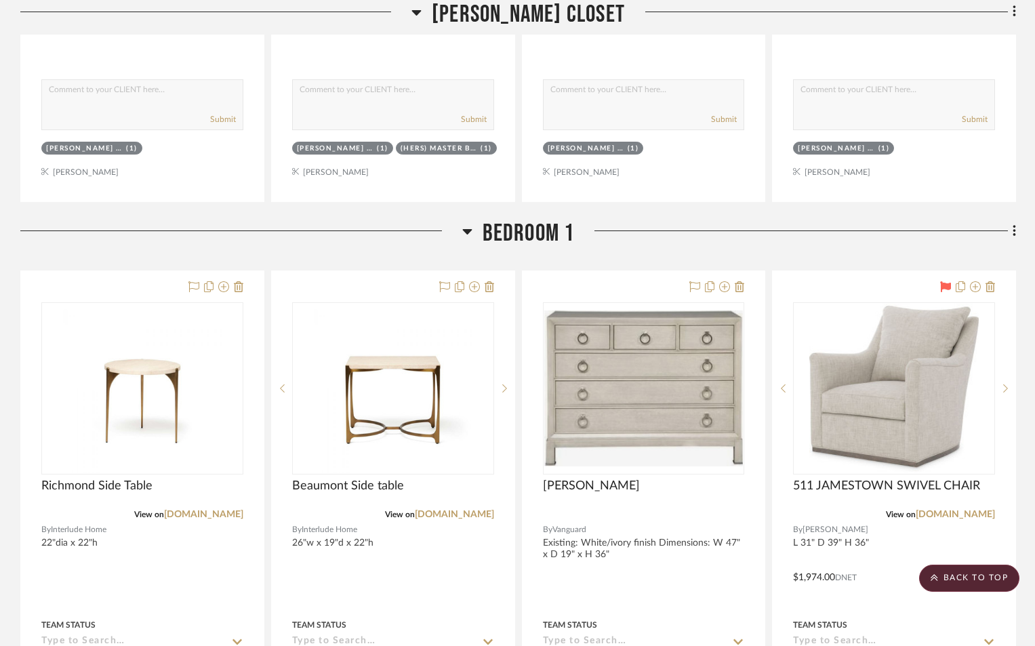
scroll to position [15025, 0]
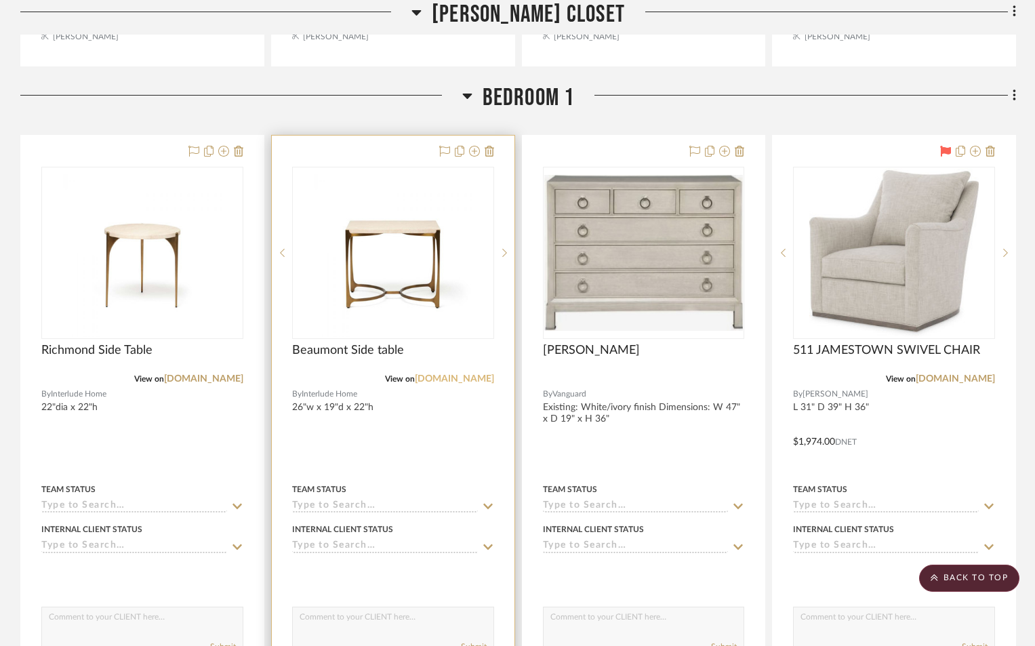
click at [438, 377] on link "[DOMAIN_NAME]" at bounding box center [454, 378] width 79 height 9
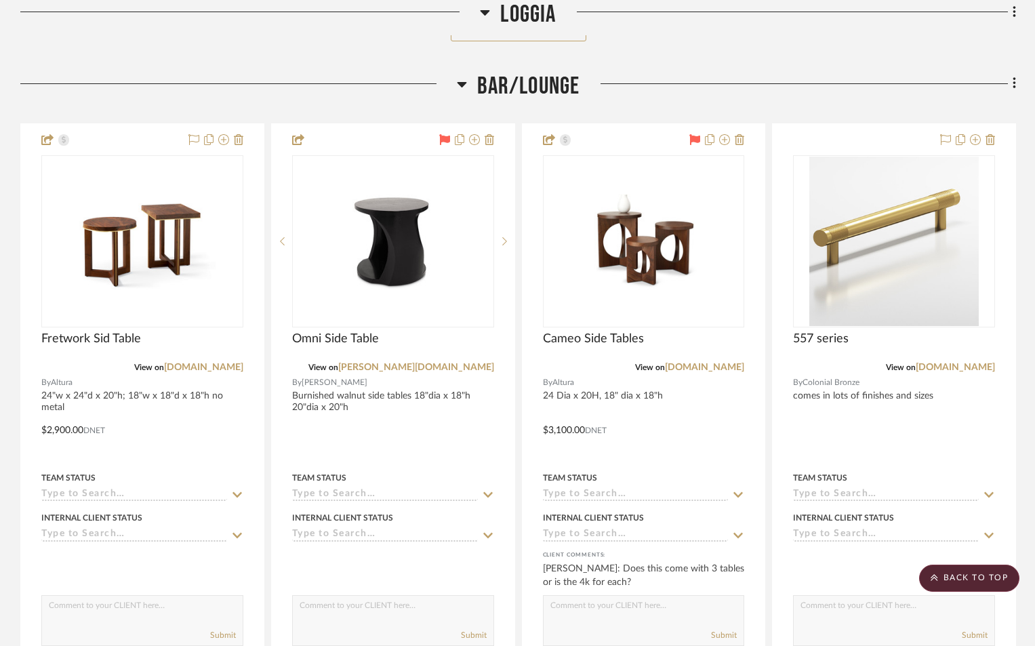
scroll to position [6623, 0]
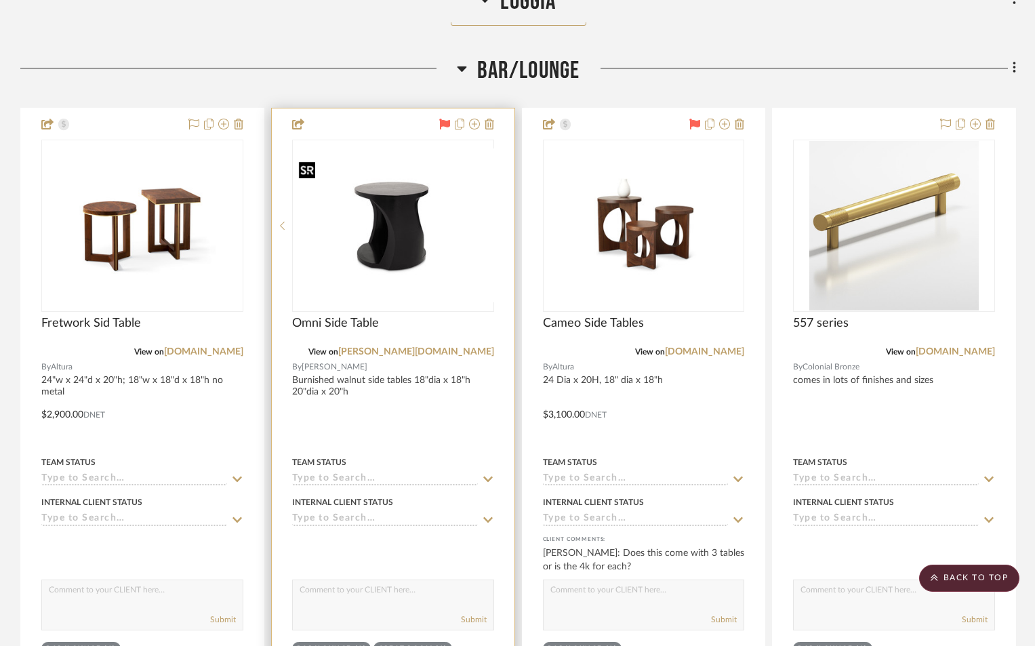
click at [416, 270] on div at bounding box center [393, 226] width 202 height 172
click at [394, 282] on img "0" at bounding box center [392, 226] width 199 height 140
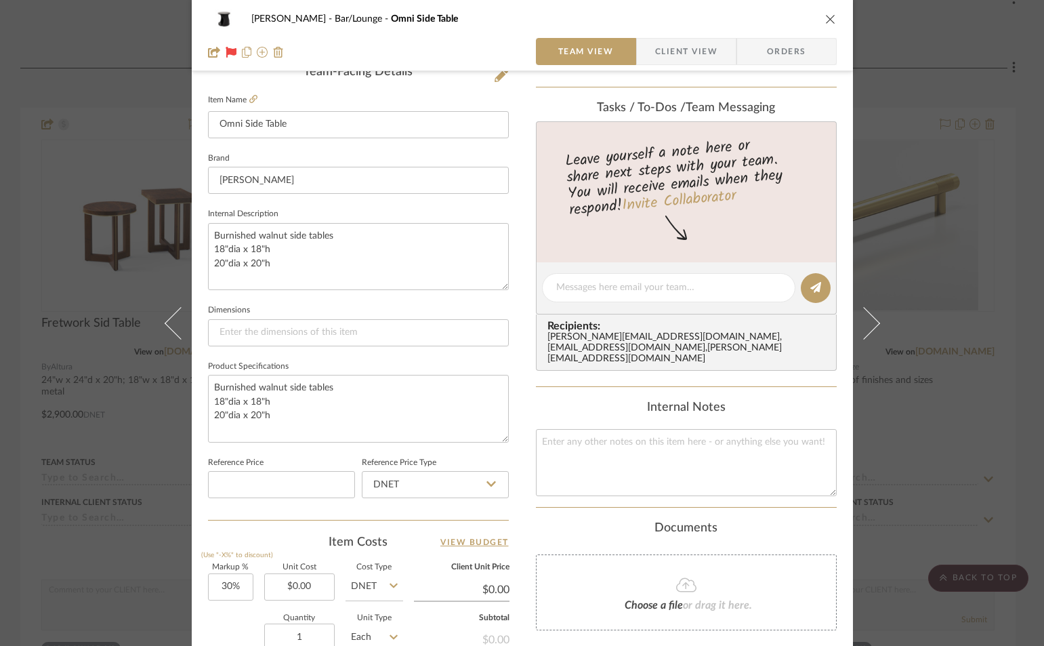
scroll to position [474, 0]
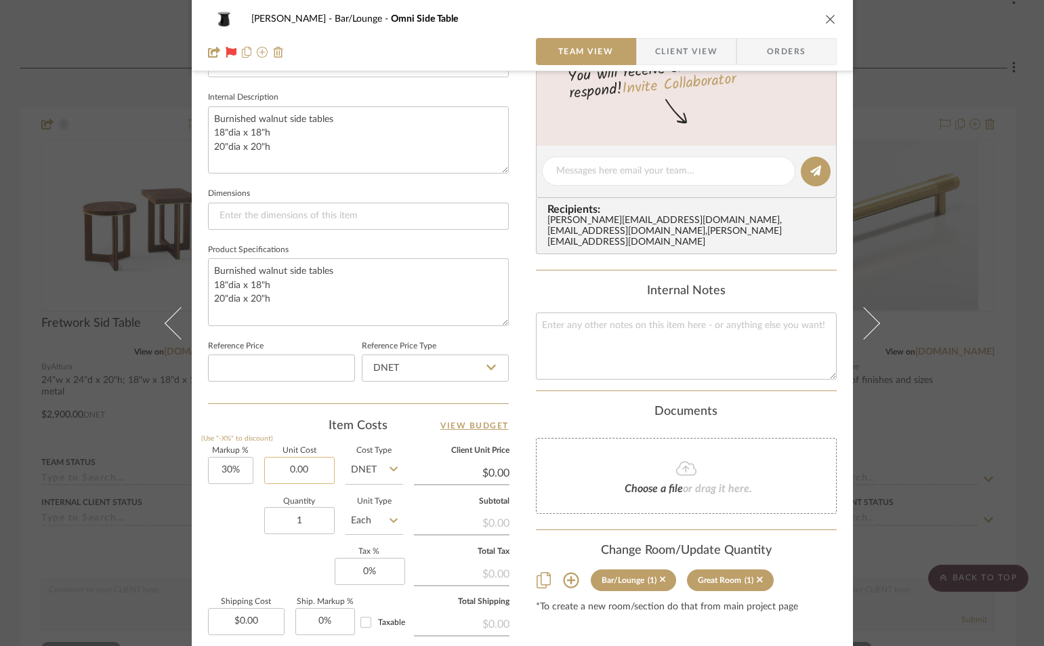
click at [317, 472] on input "0.00" at bounding box center [299, 470] width 70 height 27
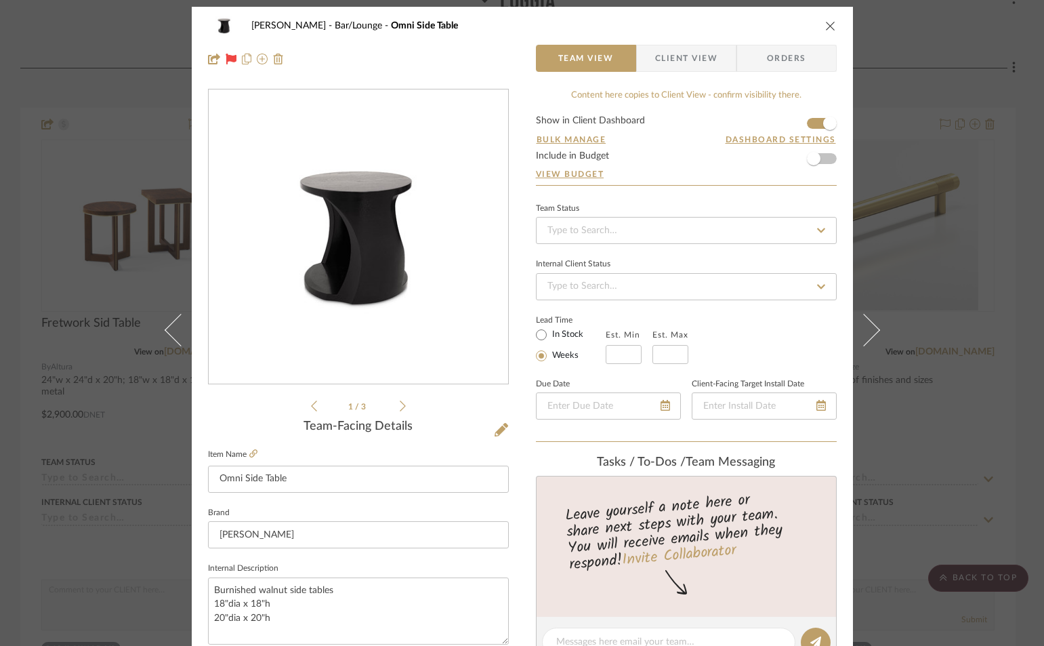
scroll to position [0, 0]
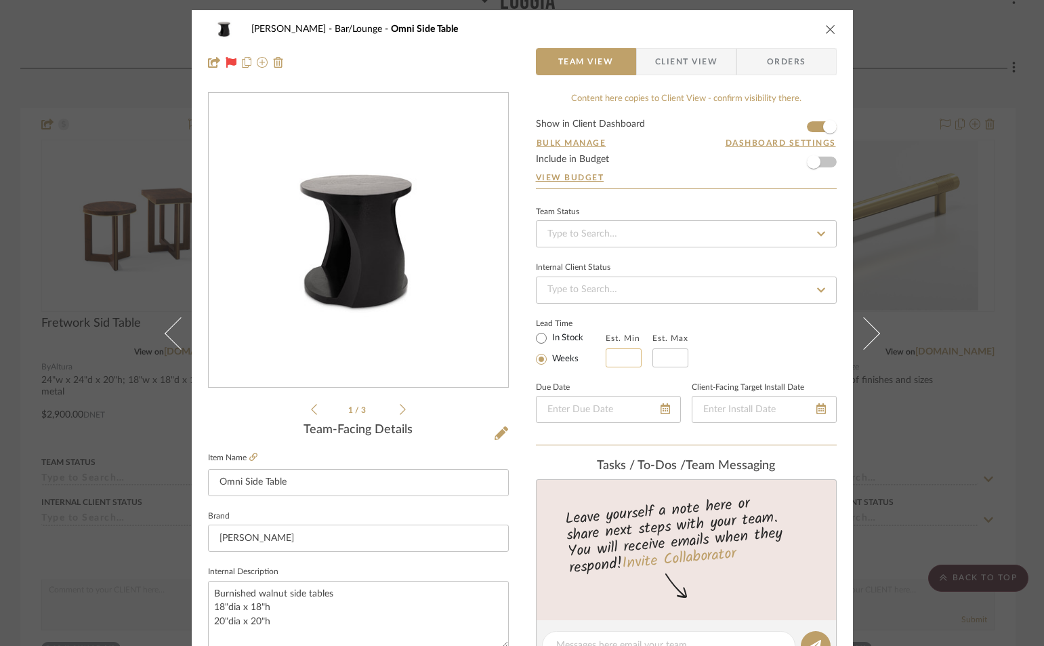
type input "$5,625.00"
click at [610, 352] on input "text" at bounding box center [624, 357] width 36 height 19
type input "$7,312.50"
type input "14"
click at [667, 361] on input "text" at bounding box center [671, 357] width 36 height 19
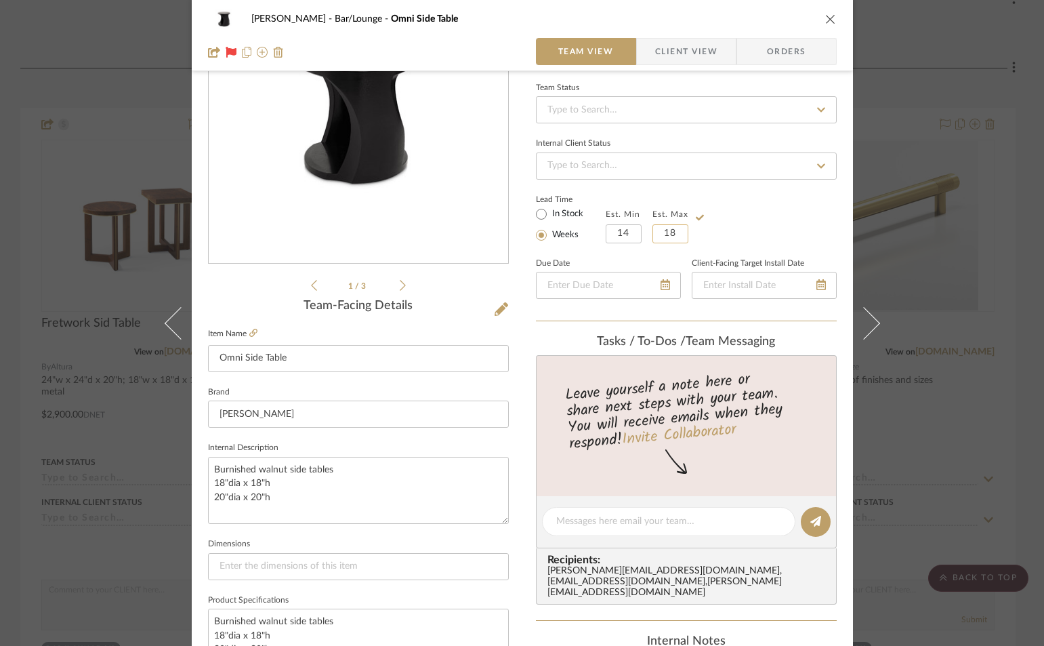
scroll to position [203, 0]
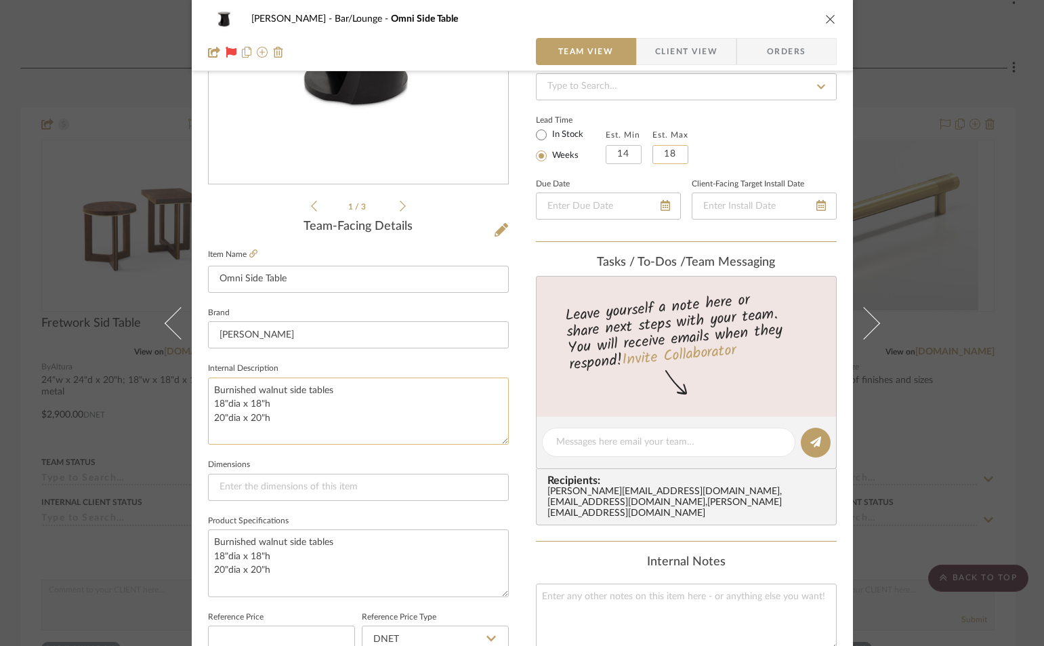
type input "18"
click at [278, 404] on textarea "Burnished walnut side tables 18"dia x 18"h 20"dia x 20"h" at bounding box center [358, 410] width 301 height 67
click at [270, 417] on textarea "Burnished walnut side tables 18"dia x 18"h-$5625 net 20"dia x 20"h" at bounding box center [358, 410] width 301 height 67
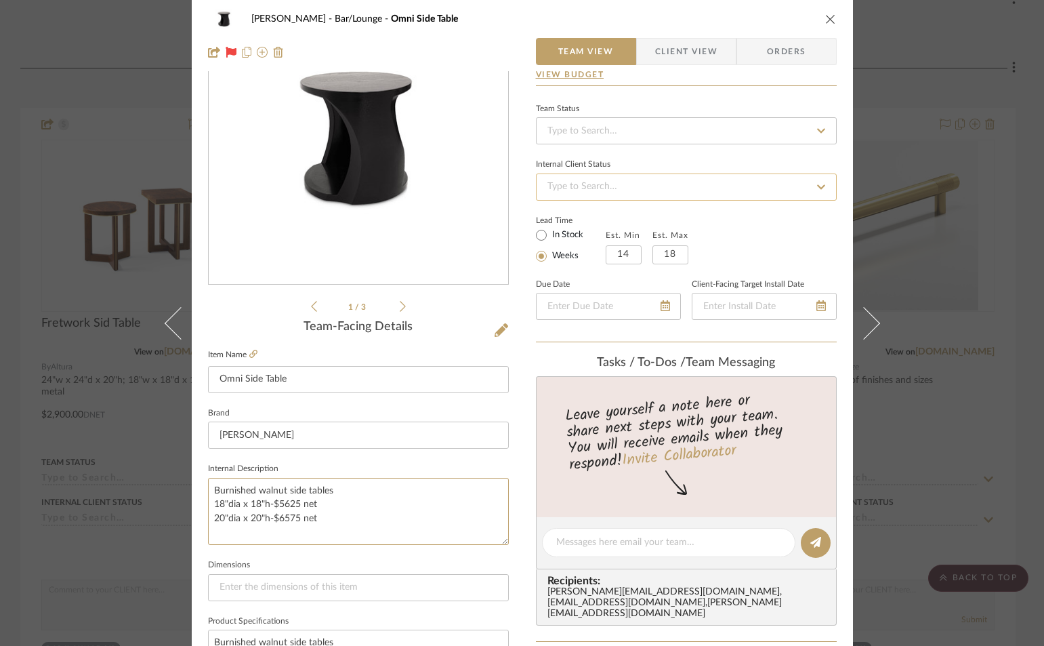
scroll to position [0, 0]
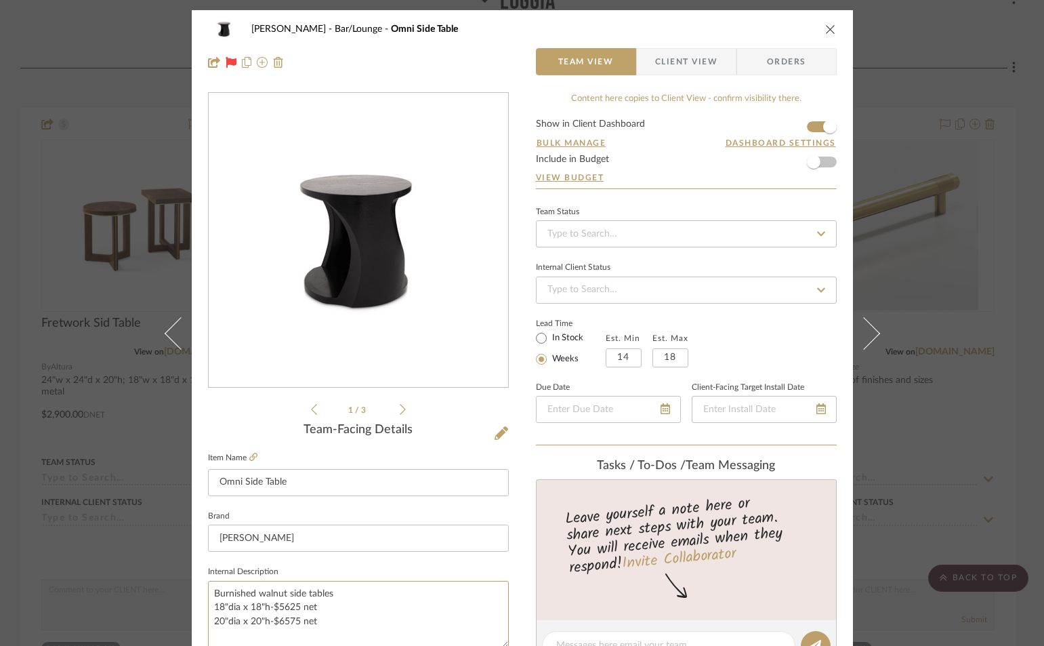
type textarea "Burnished walnut side tables 18"dia x 18"h-$5625 net 20"dia x 20"h-$6575 net"
click at [825, 26] on icon "close" at bounding box center [830, 29] width 11 height 11
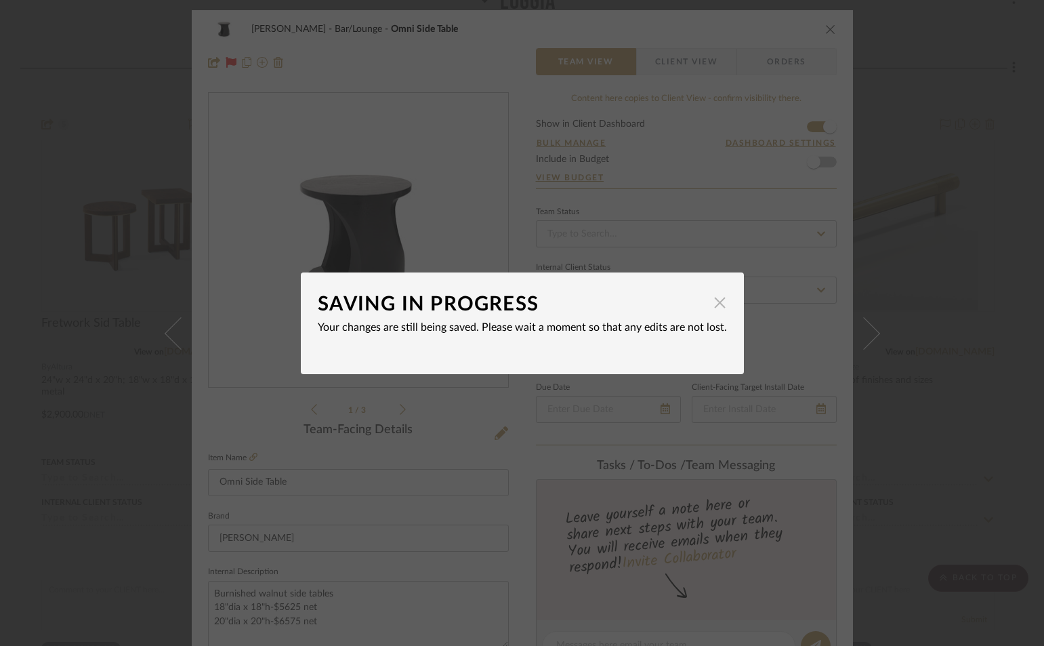
click at [711, 303] on span "button" at bounding box center [720, 302] width 27 height 27
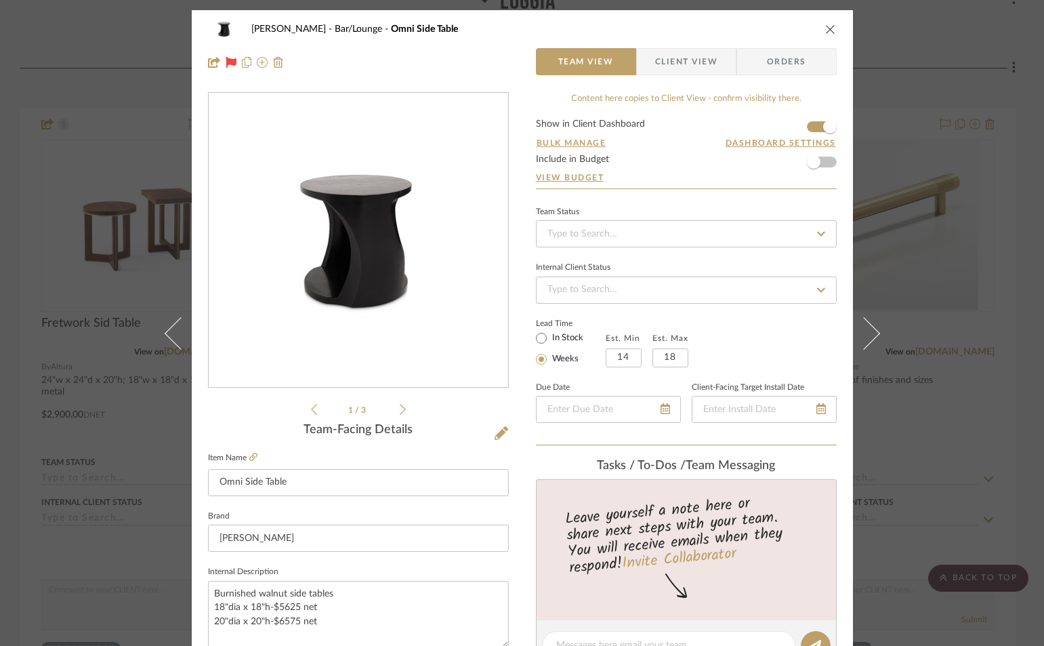
click at [825, 30] on button "close" at bounding box center [831, 29] width 12 height 12
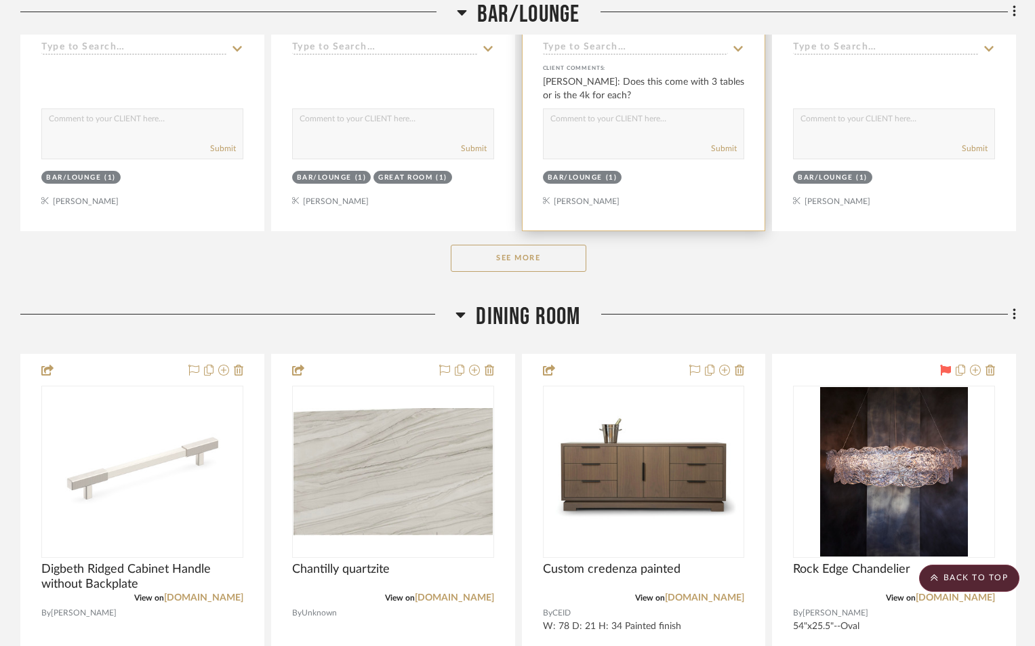
scroll to position [7098, 0]
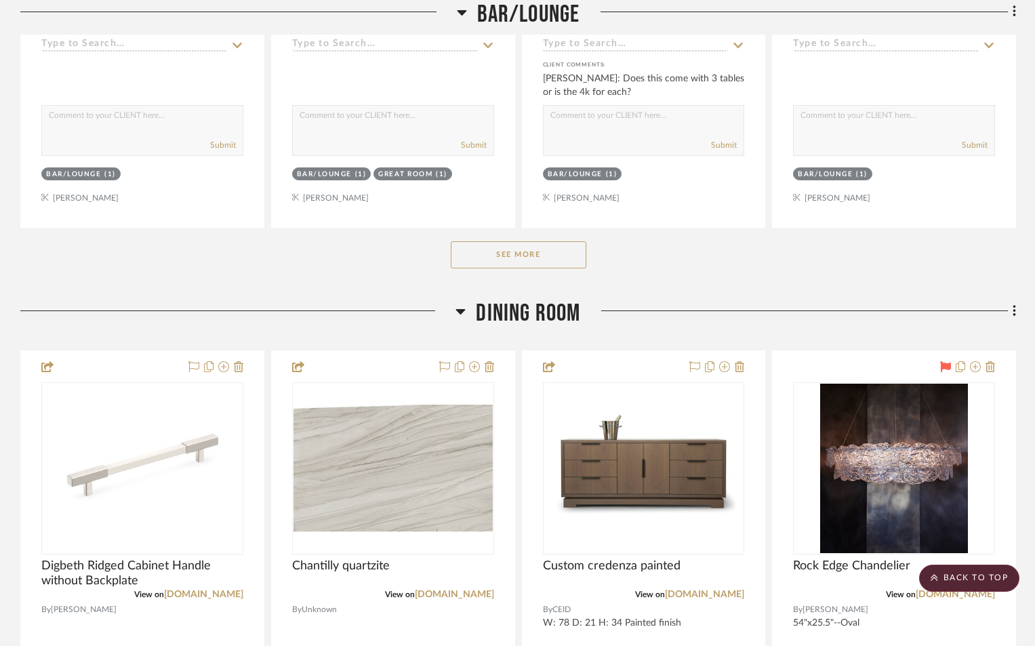
click at [547, 257] on button "See More" at bounding box center [519, 254] width 136 height 27
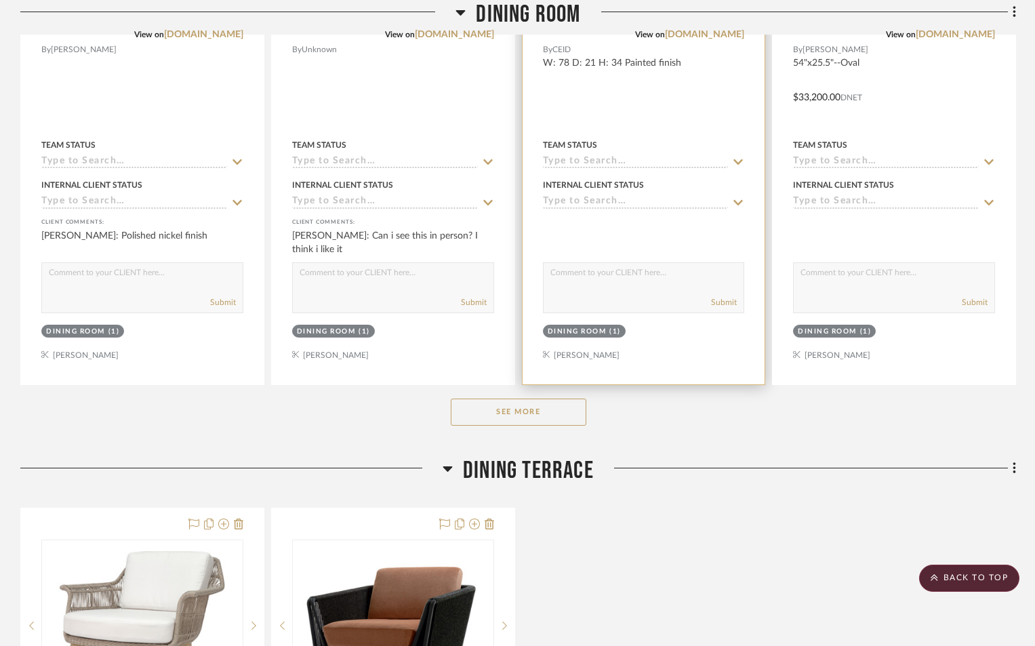
scroll to position [9130, 0]
